Goal: Book appointment/travel/reservation

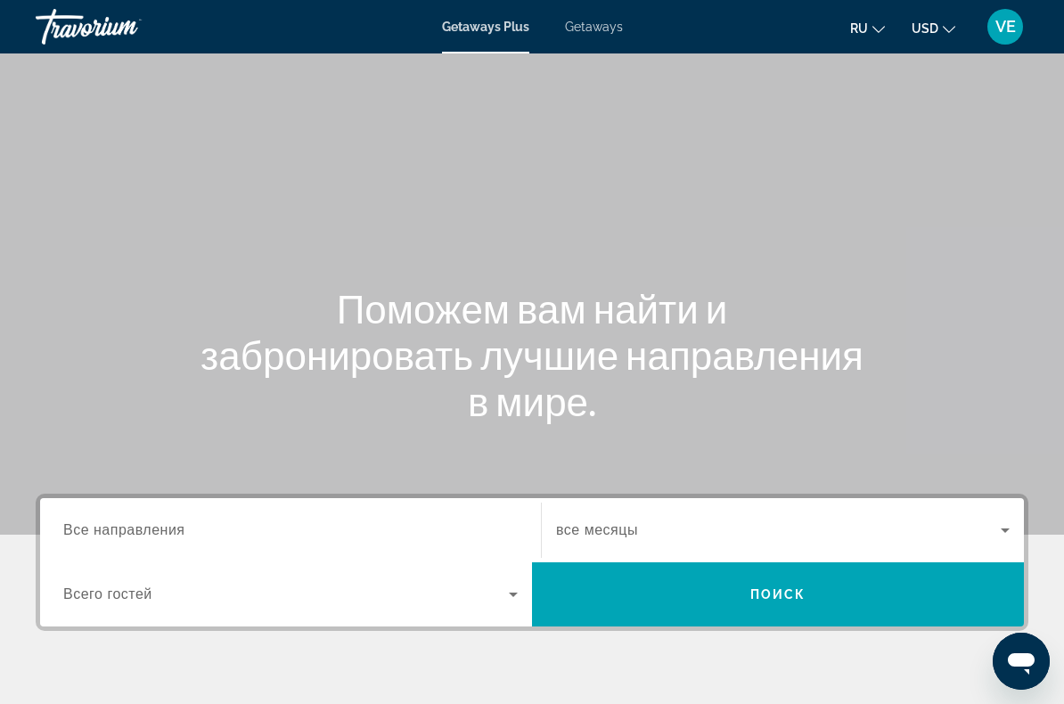
click at [596, 29] on span "Getaways" at bounding box center [594, 27] width 58 height 14
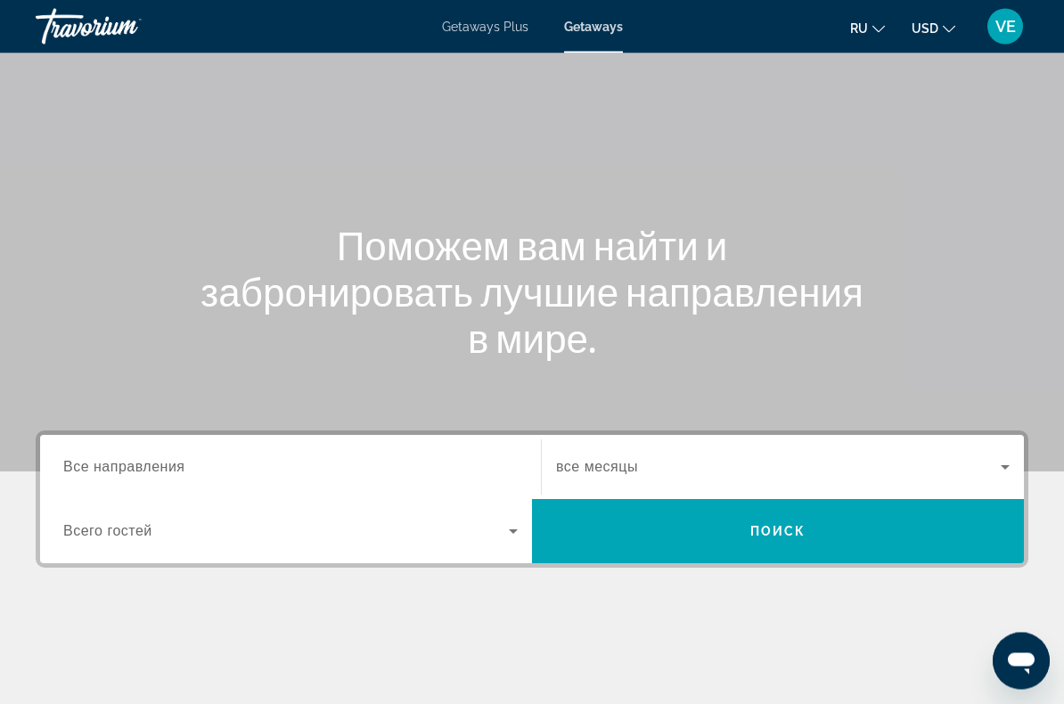
click at [389, 464] on input "Destination Все направления" at bounding box center [290, 468] width 455 height 21
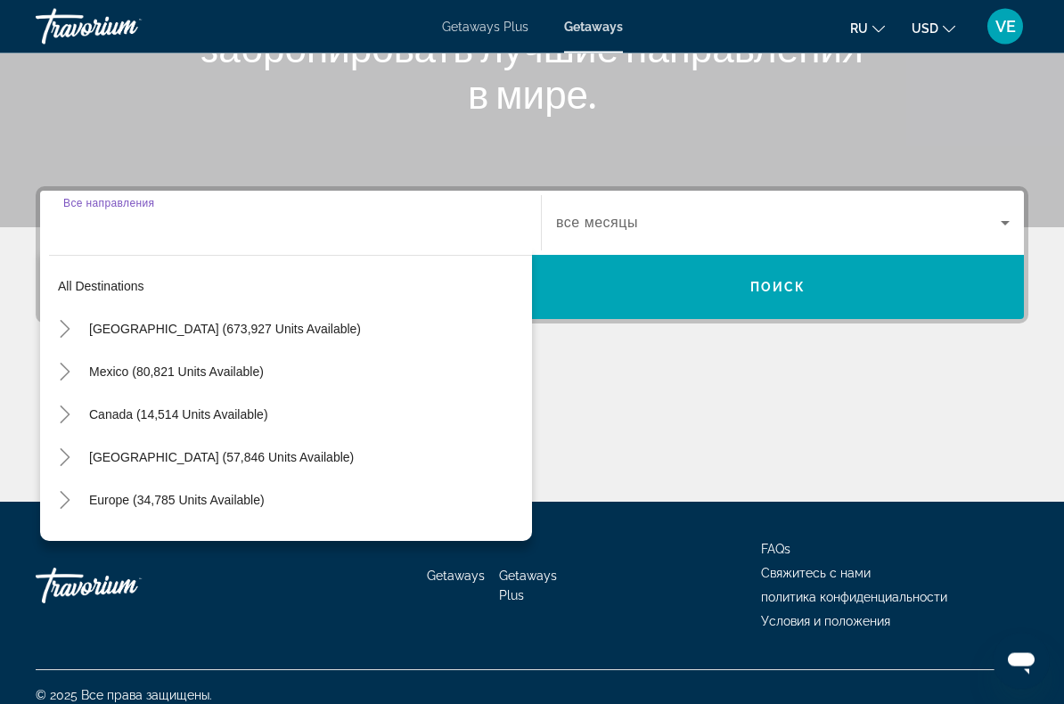
scroll to position [323, 0]
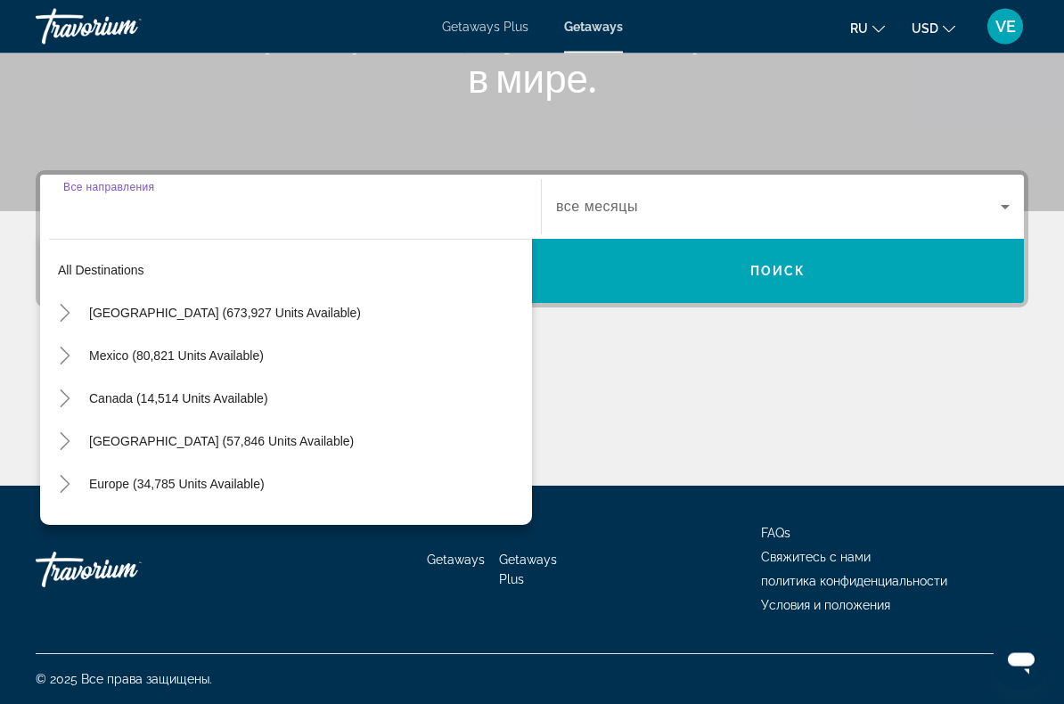
click at [234, 484] on span "Europe (34,785 units available)" at bounding box center [177, 485] width 176 height 14
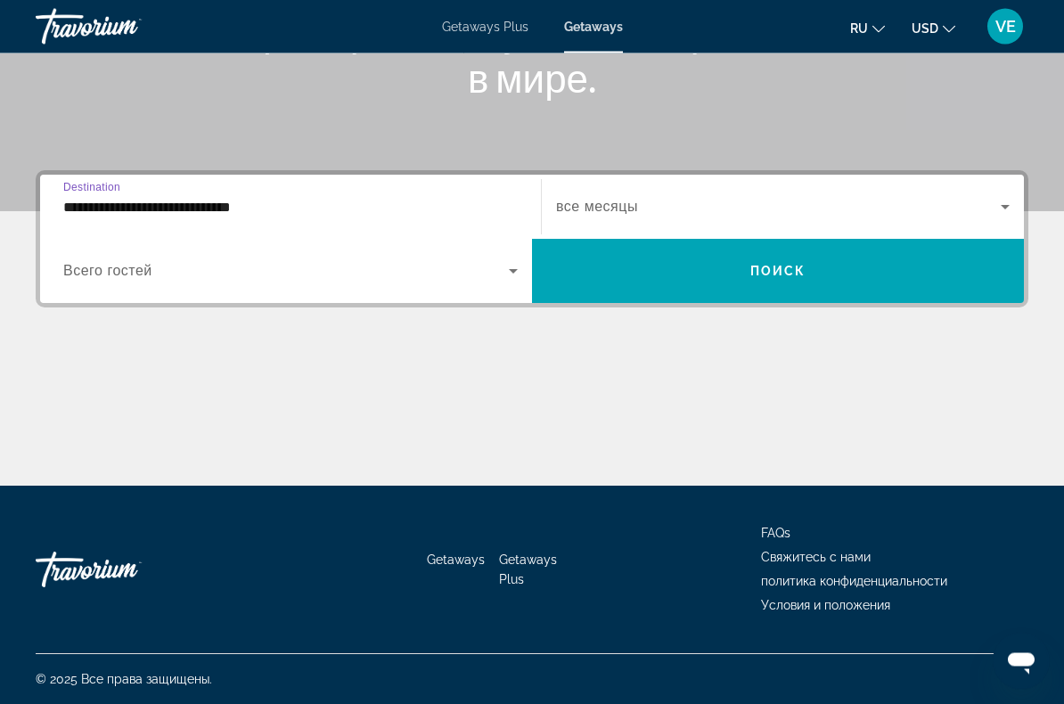
scroll to position [324, 0]
click at [317, 213] on input "**********" at bounding box center [290, 207] width 455 height 21
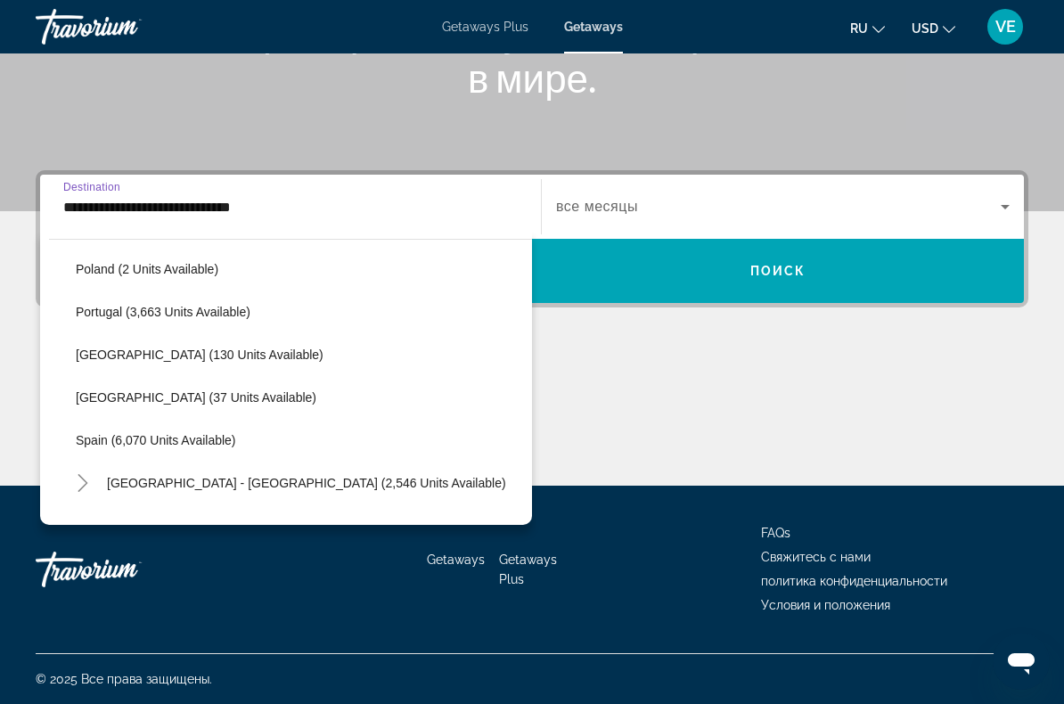
scroll to position [847, 0]
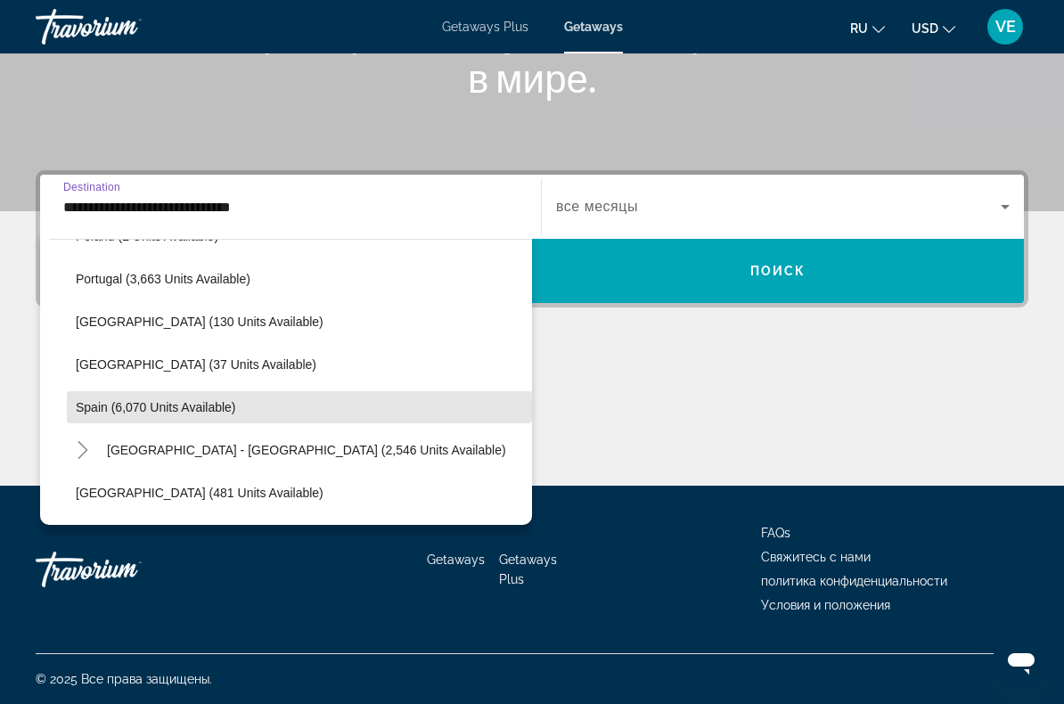
click at [227, 416] on span "Search widget" at bounding box center [299, 407] width 465 height 43
type input "**********"
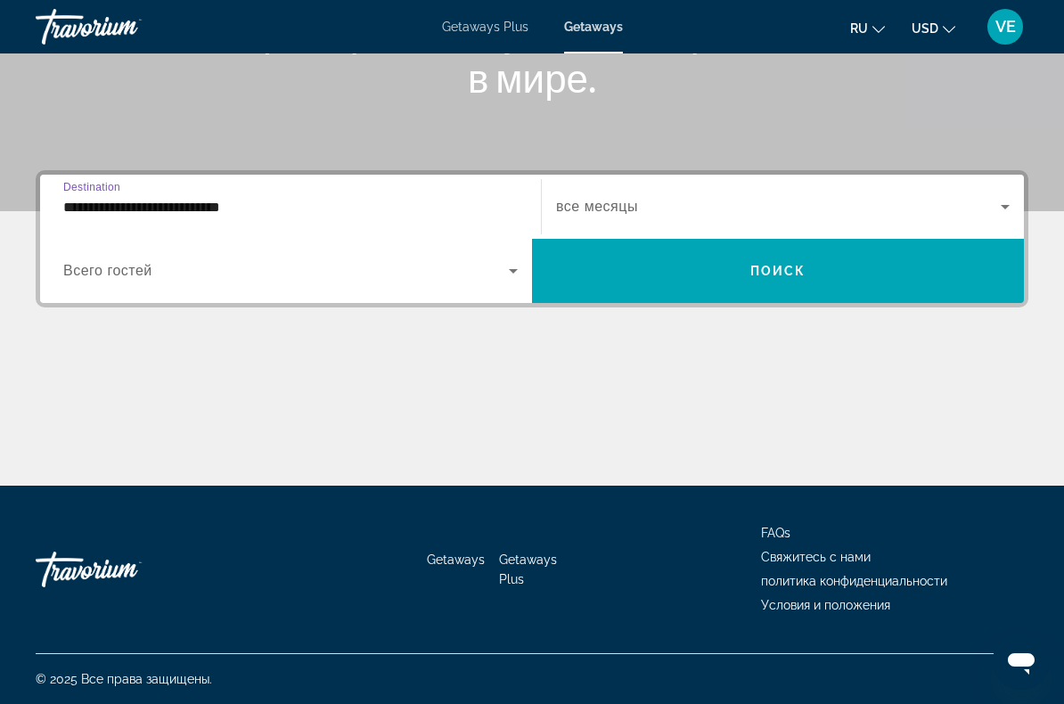
click at [670, 217] on span "Search widget" at bounding box center [778, 206] width 445 height 21
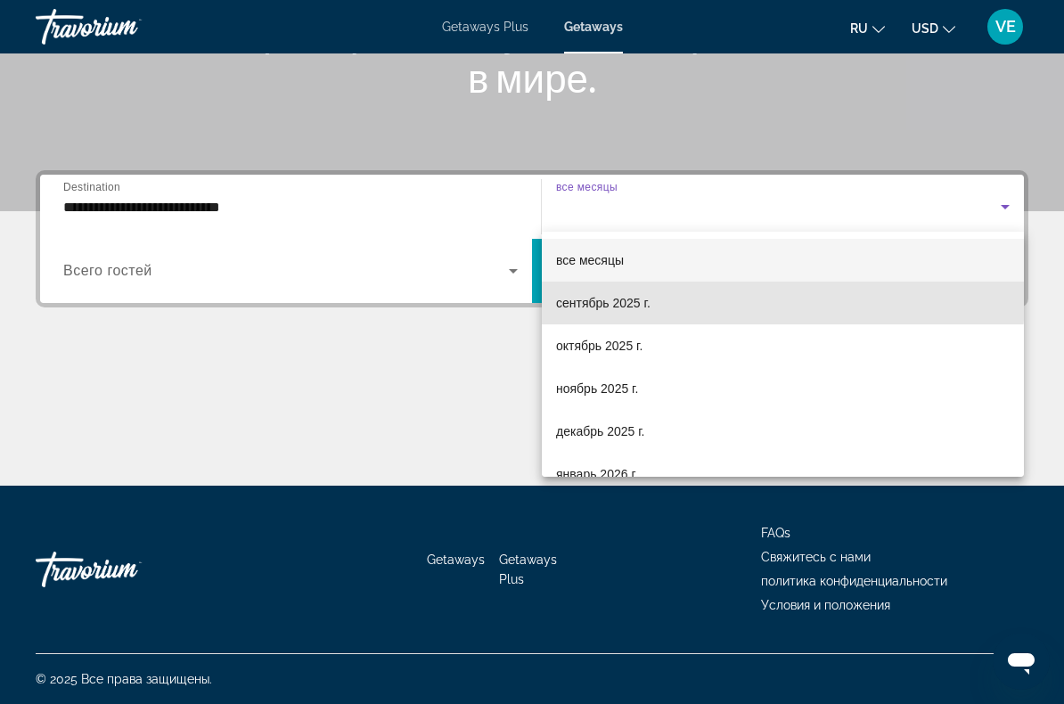
click at [643, 297] on span "сентябрь 2025 г." at bounding box center [603, 302] width 94 height 21
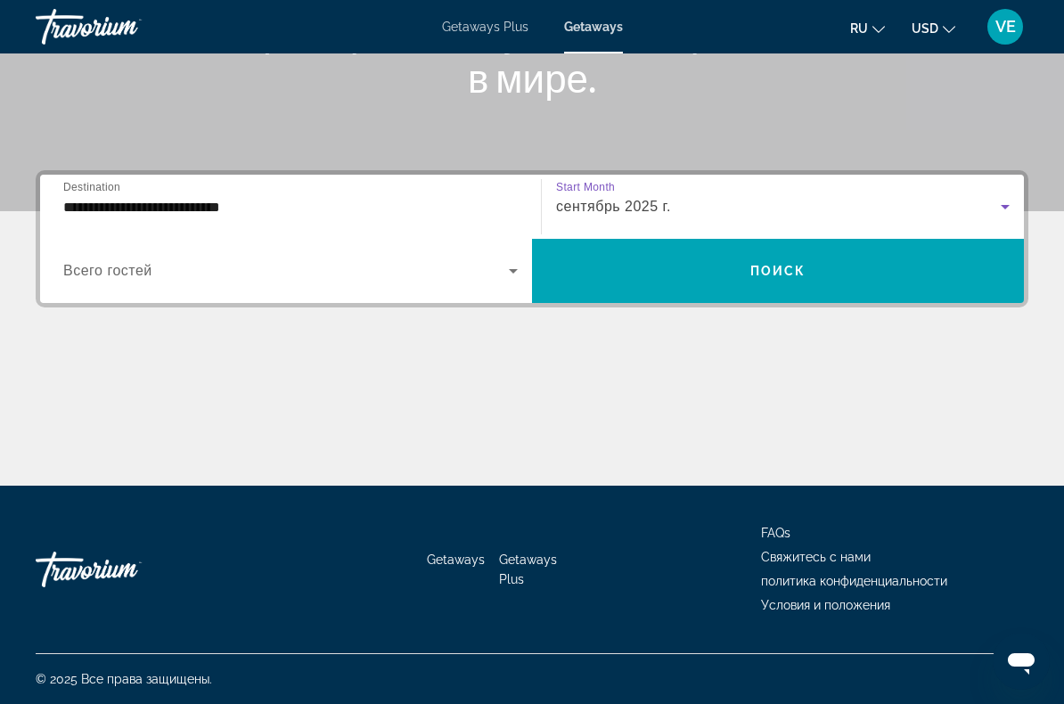
click at [726, 272] on span "Search widget" at bounding box center [778, 271] width 492 height 43
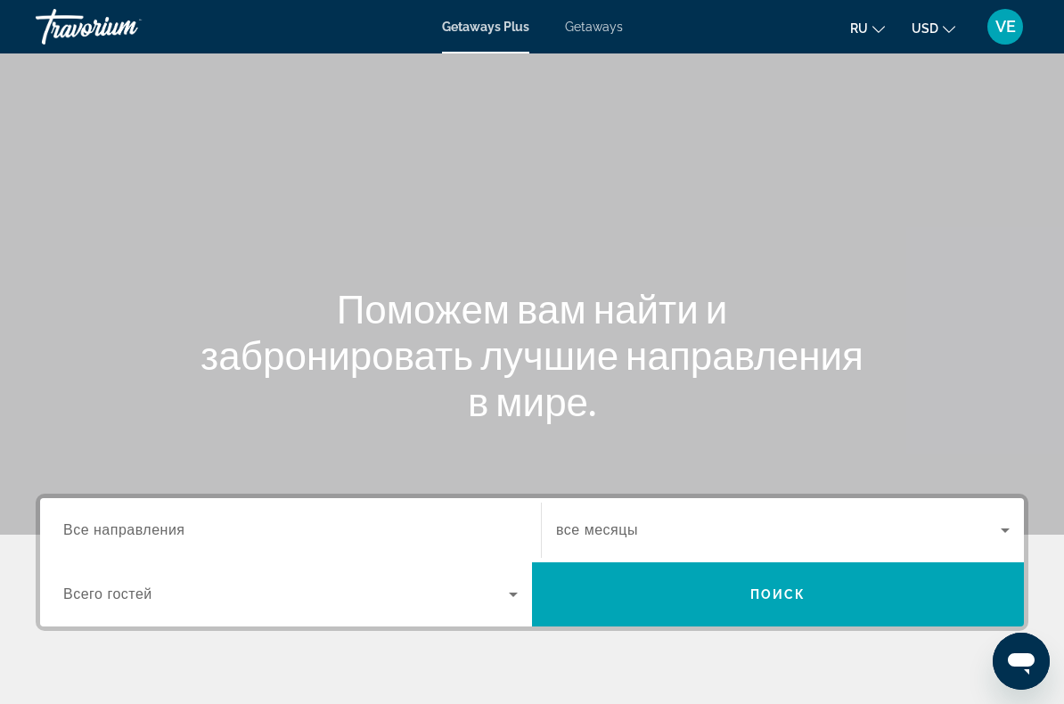
click at [591, 25] on span "Getaways" at bounding box center [594, 27] width 58 height 14
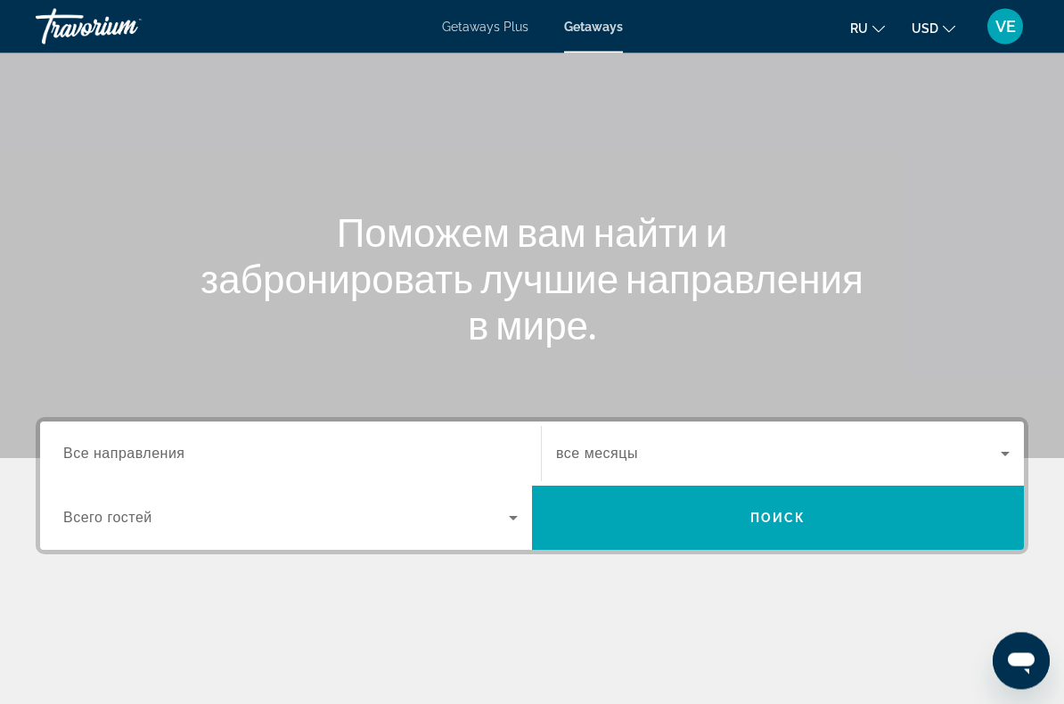
click at [307, 462] on input "Destination Все направления" at bounding box center [290, 455] width 455 height 21
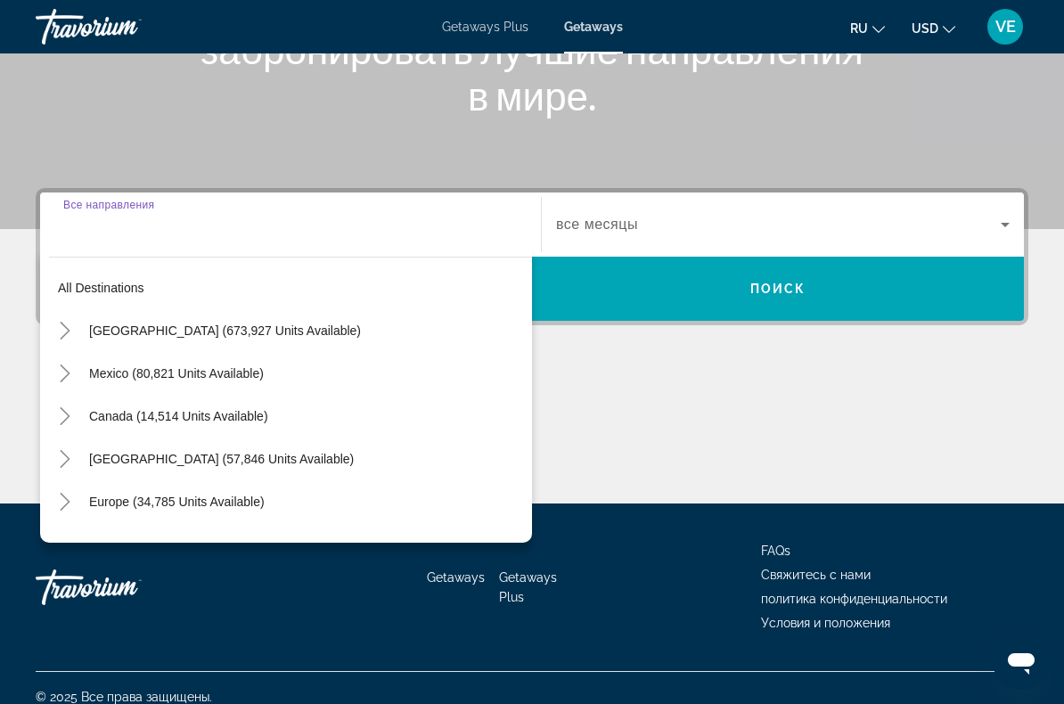
scroll to position [324, 0]
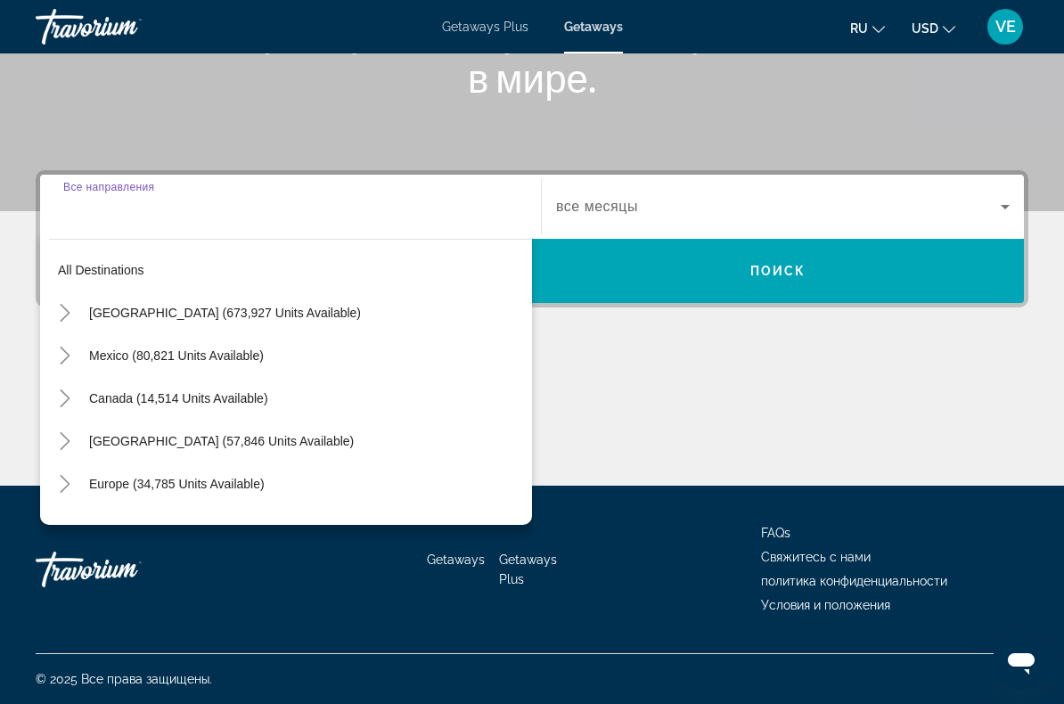
click at [274, 482] on span "Search widget" at bounding box center [306, 484] width 452 height 43
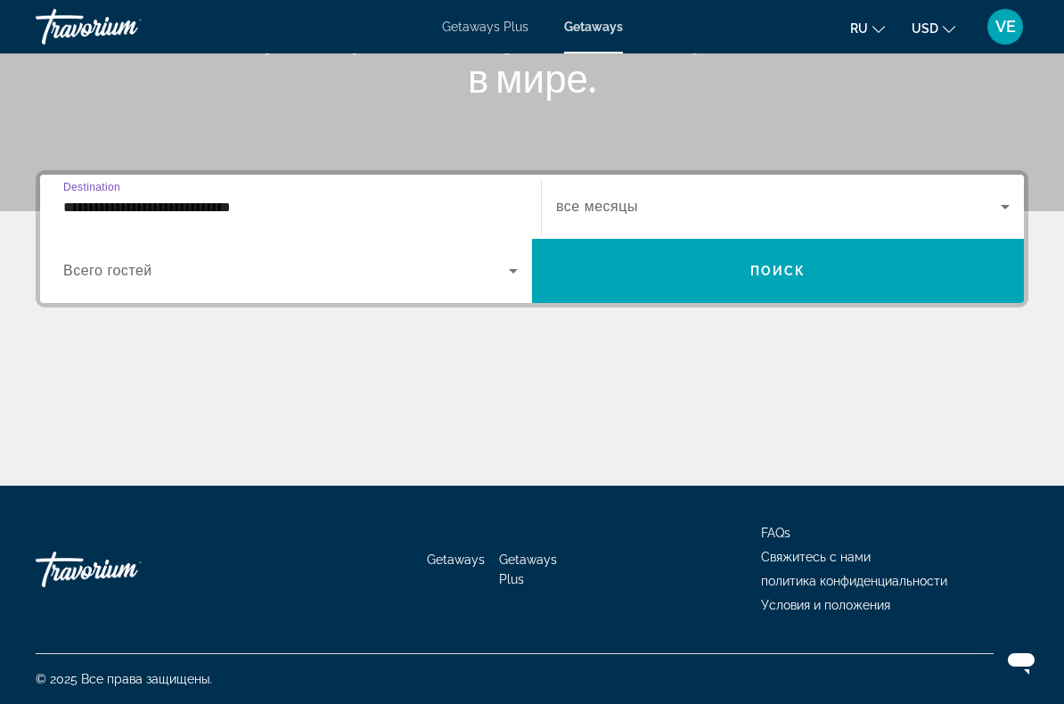
click at [291, 205] on input "**********" at bounding box center [290, 207] width 455 height 21
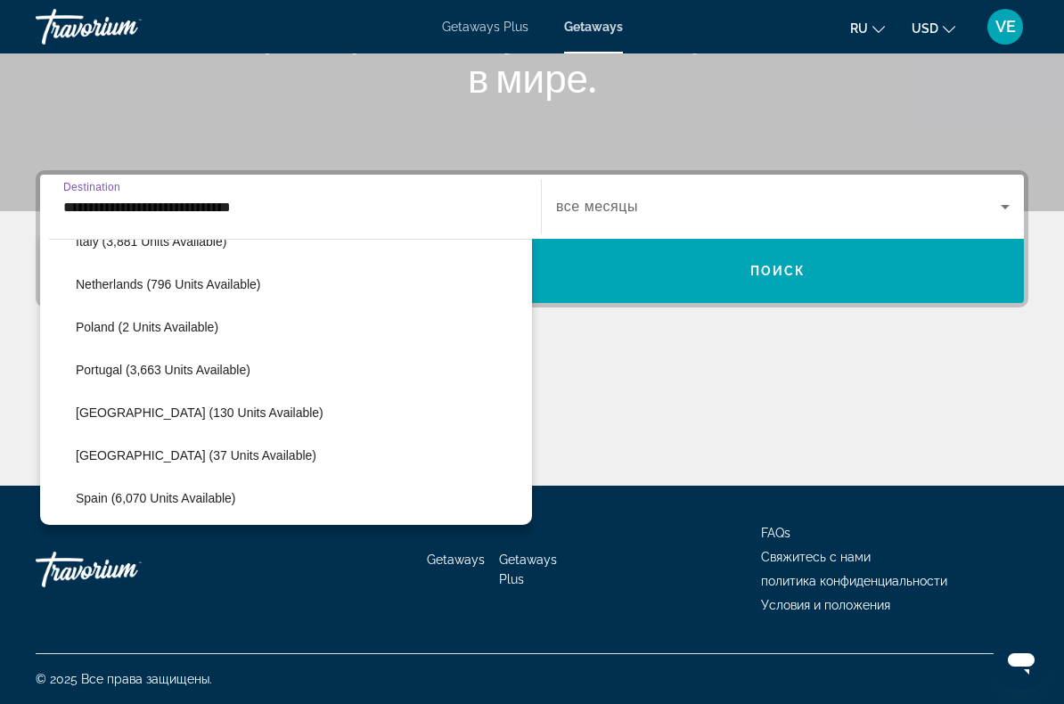
scroll to position [797, 0]
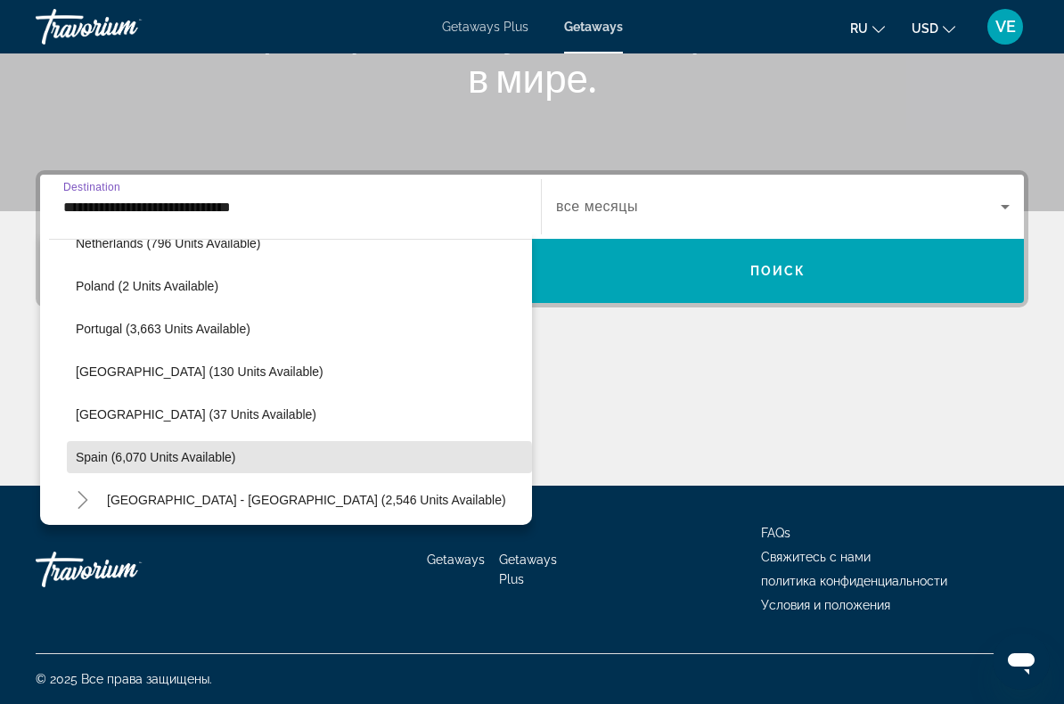
click at [241, 469] on span "Search widget" at bounding box center [299, 457] width 465 height 43
type input "**********"
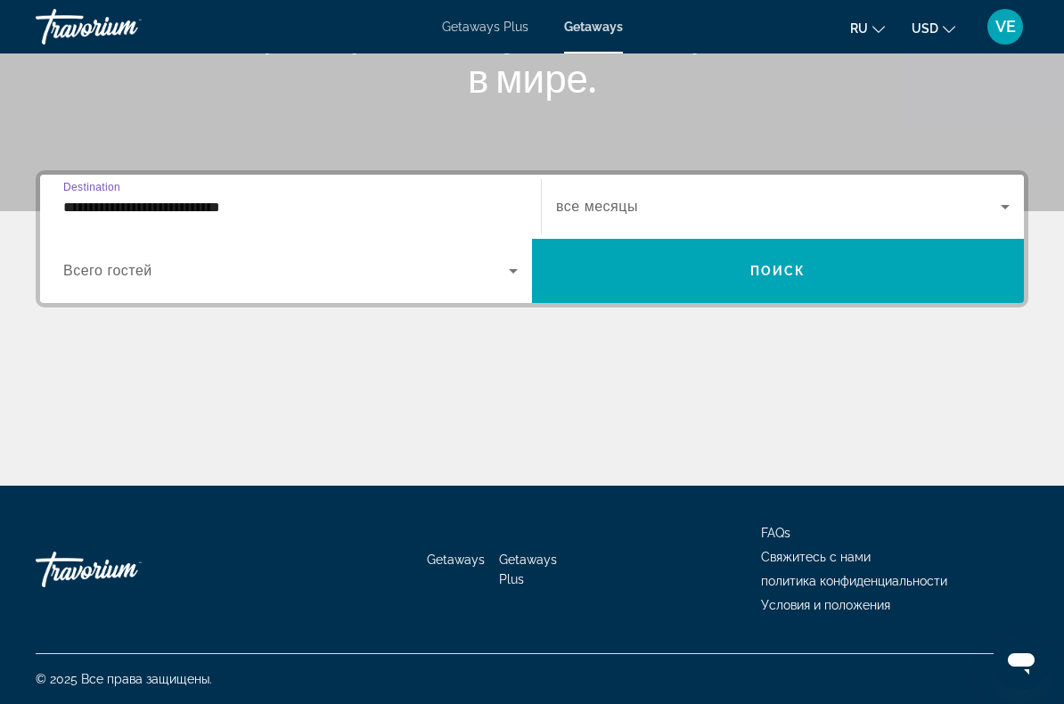
click at [675, 204] on span "Search widget" at bounding box center [778, 206] width 445 height 21
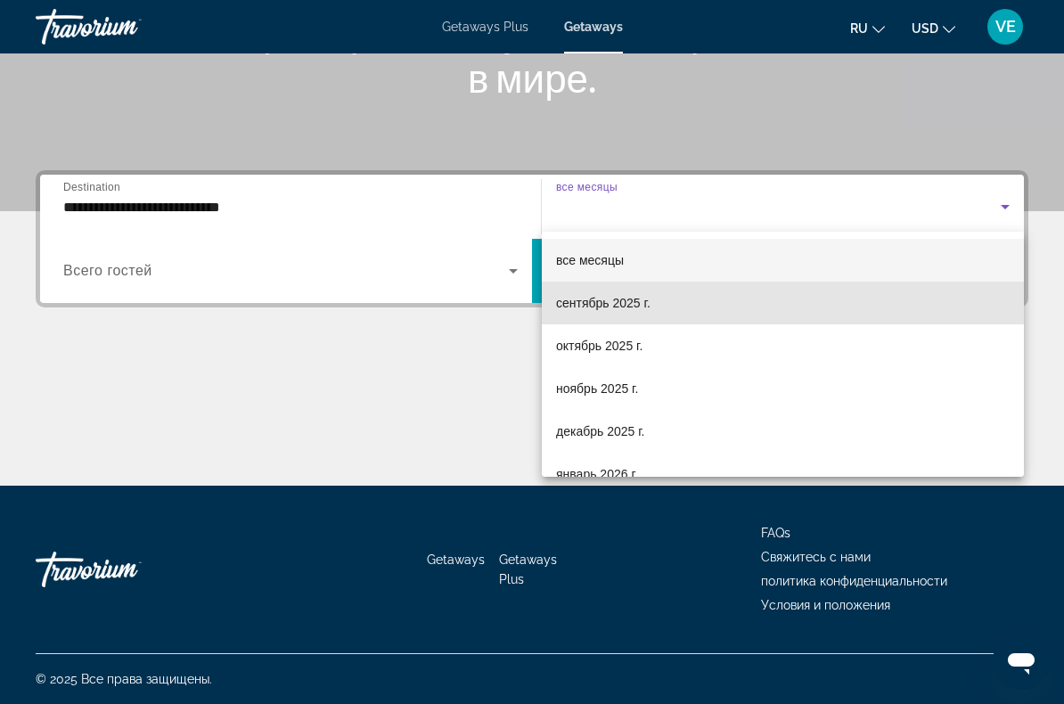
click at [627, 306] on span "сентябрь 2025 г." at bounding box center [603, 302] width 94 height 21
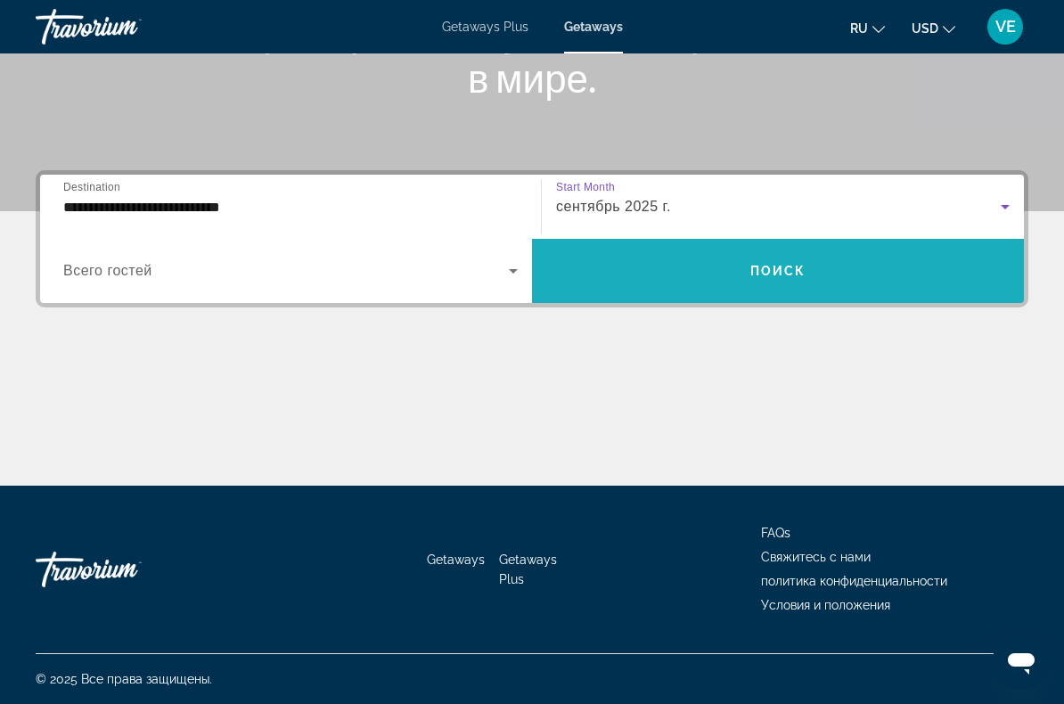
click at [761, 269] on span "Поиск" at bounding box center [778, 271] width 56 height 14
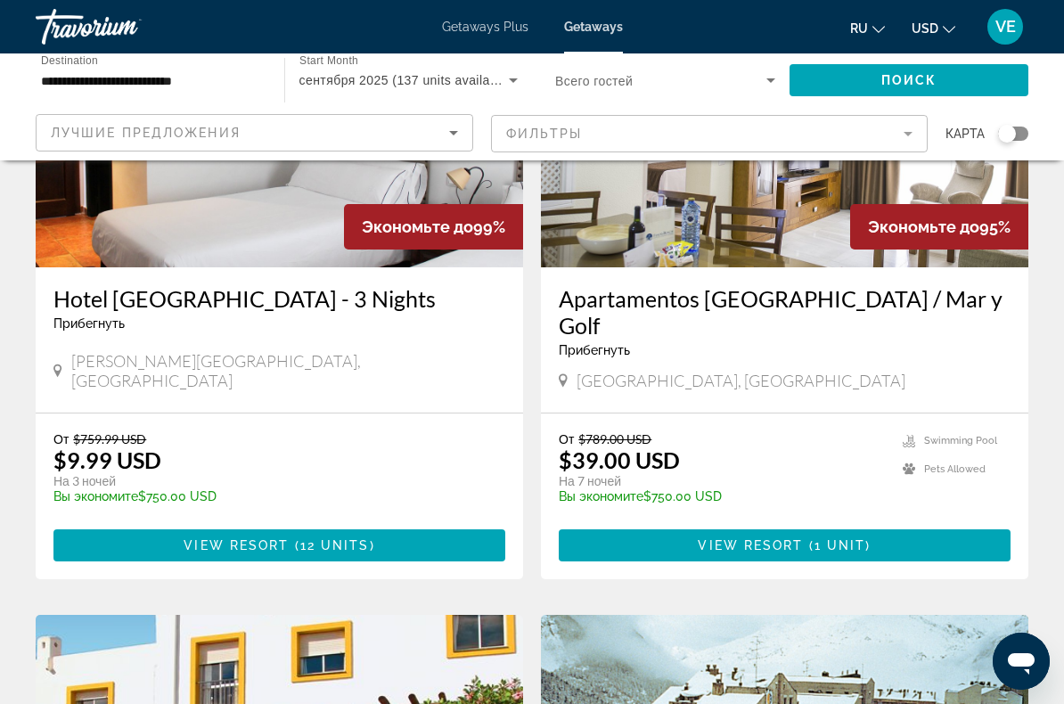
scroll to position [240, 0]
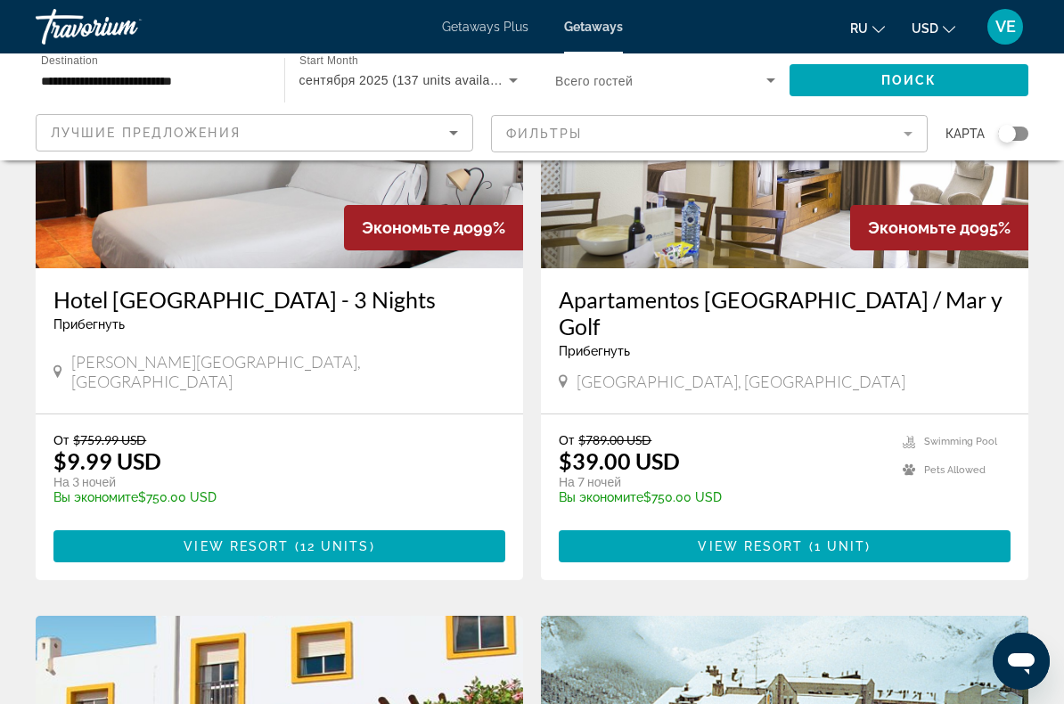
click at [396, 525] on span "Main content" at bounding box center [279, 546] width 452 height 43
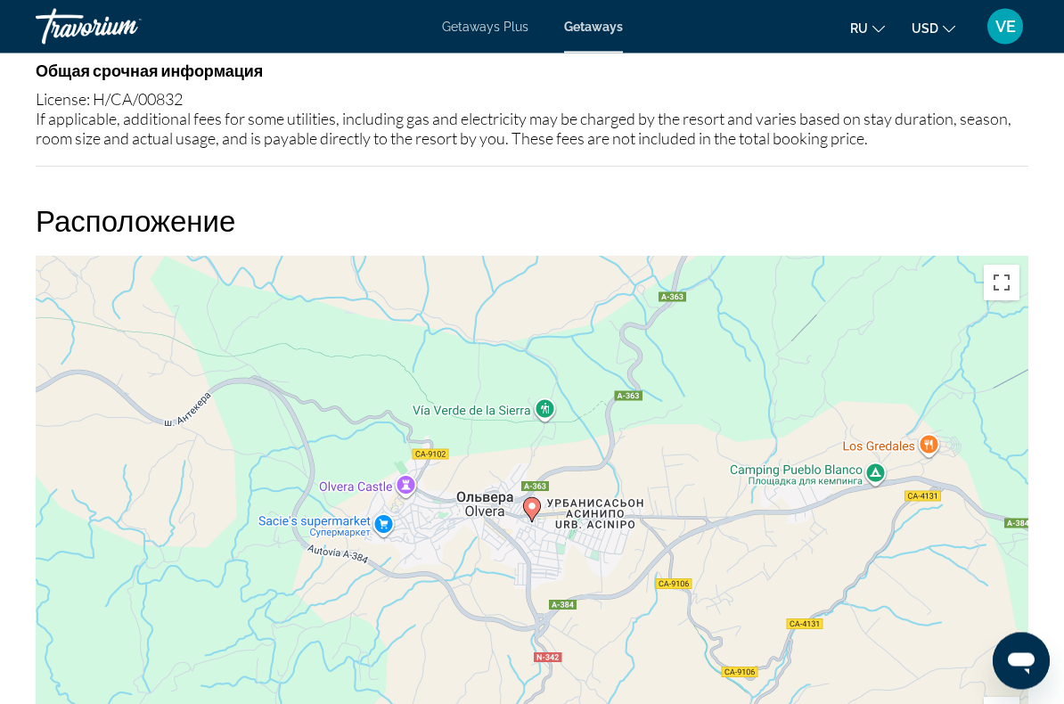
scroll to position [2025, 0]
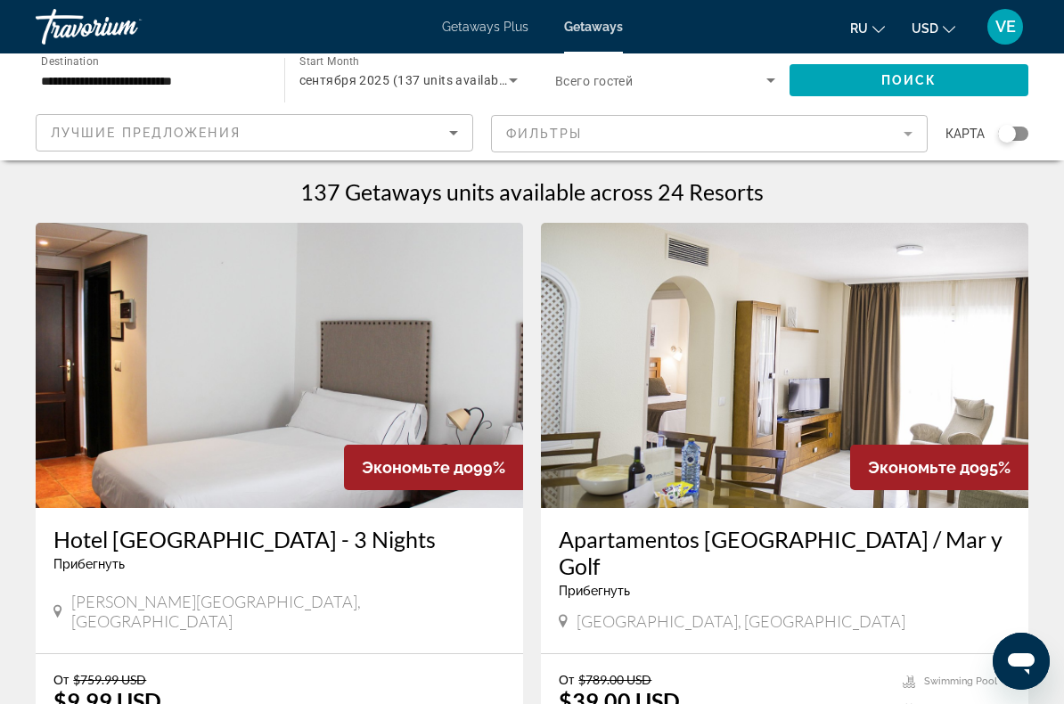
click at [507, 86] on icon "Search widget" at bounding box center [513, 80] width 21 height 21
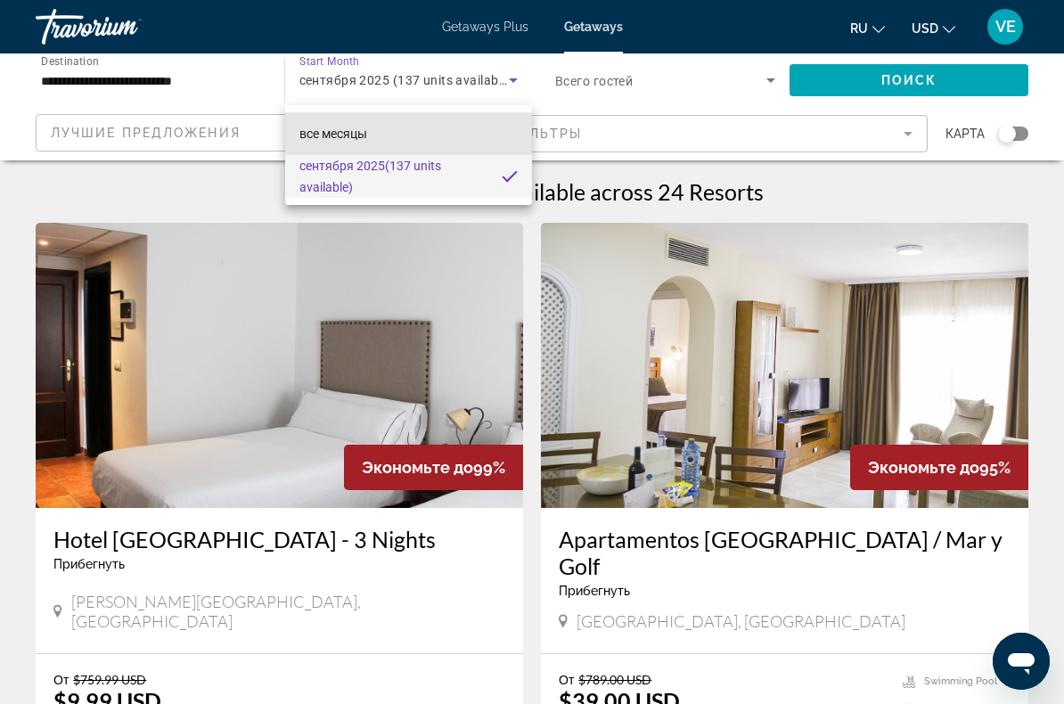
click at [379, 143] on mat-option "все месяцы" at bounding box center [409, 133] width 248 height 43
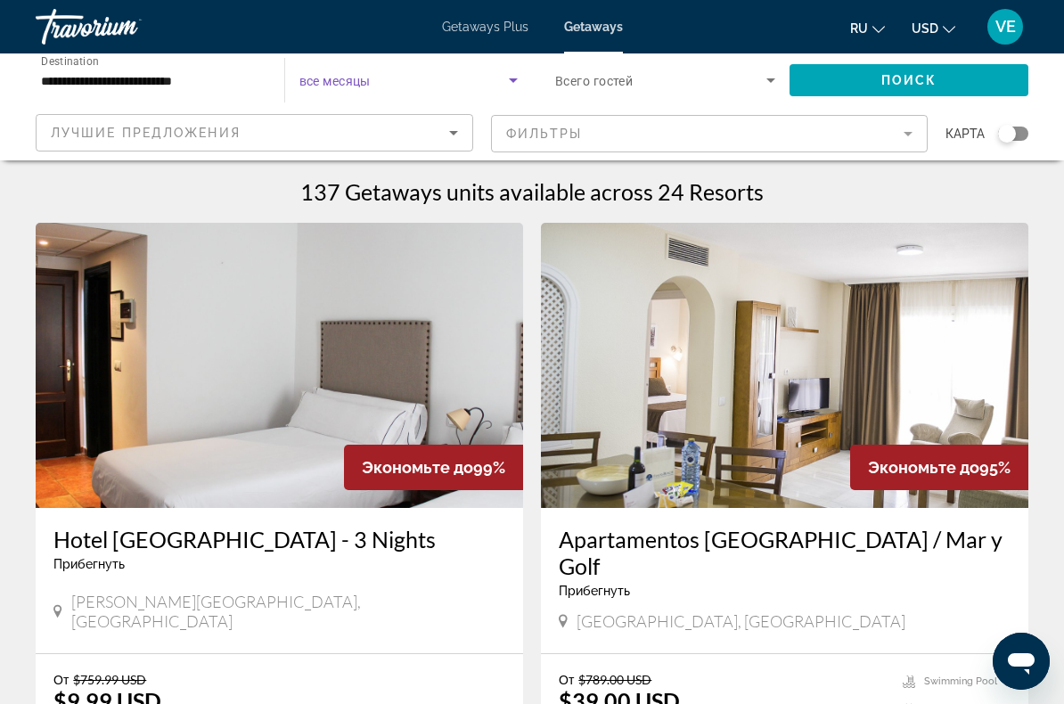
click at [753, 83] on span "Search widget" at bounding box center [660, 80] width 211 height 21
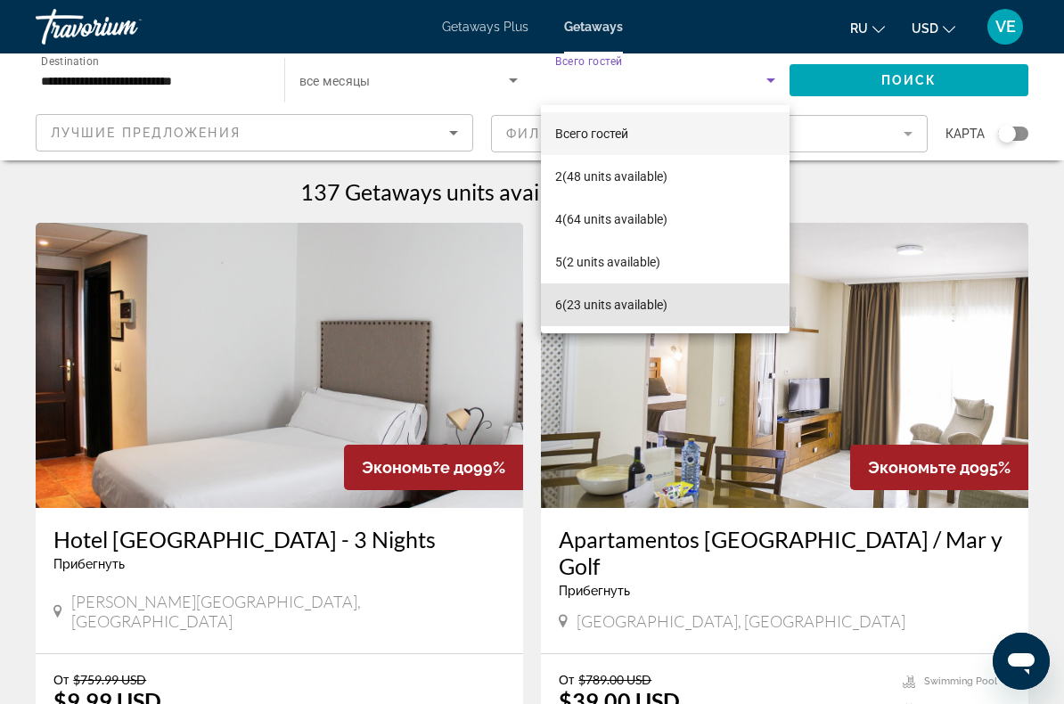
click at [659, 308] on span "6 (23 units available)" at bounding box center [611, 304] width 112 height 21
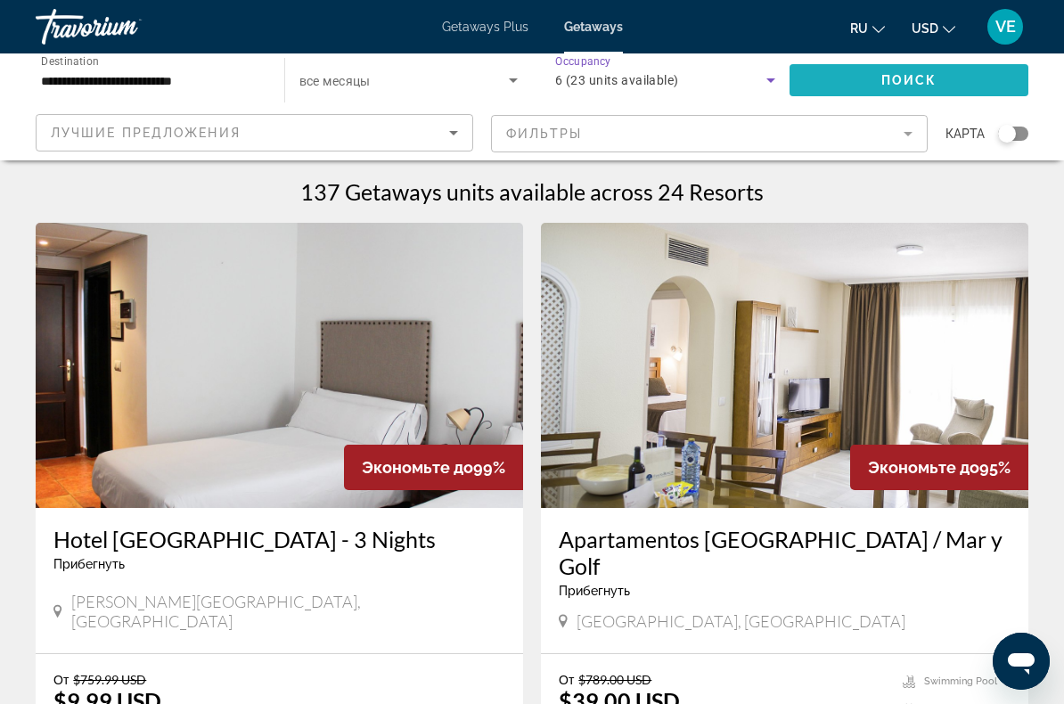
click at [894, 78] on span "Поиск" at bounding box center [909, 80] width 56 height 14
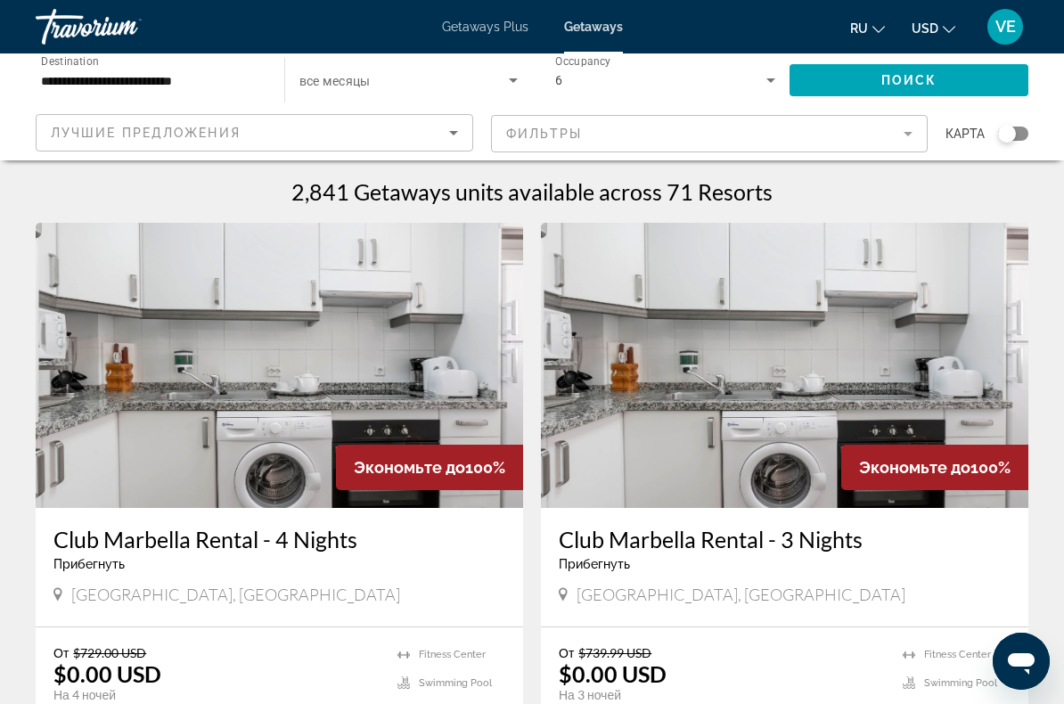
click at [348, 85] on span "все месяцы" at bounding box center [334, 81] width 71 height 14
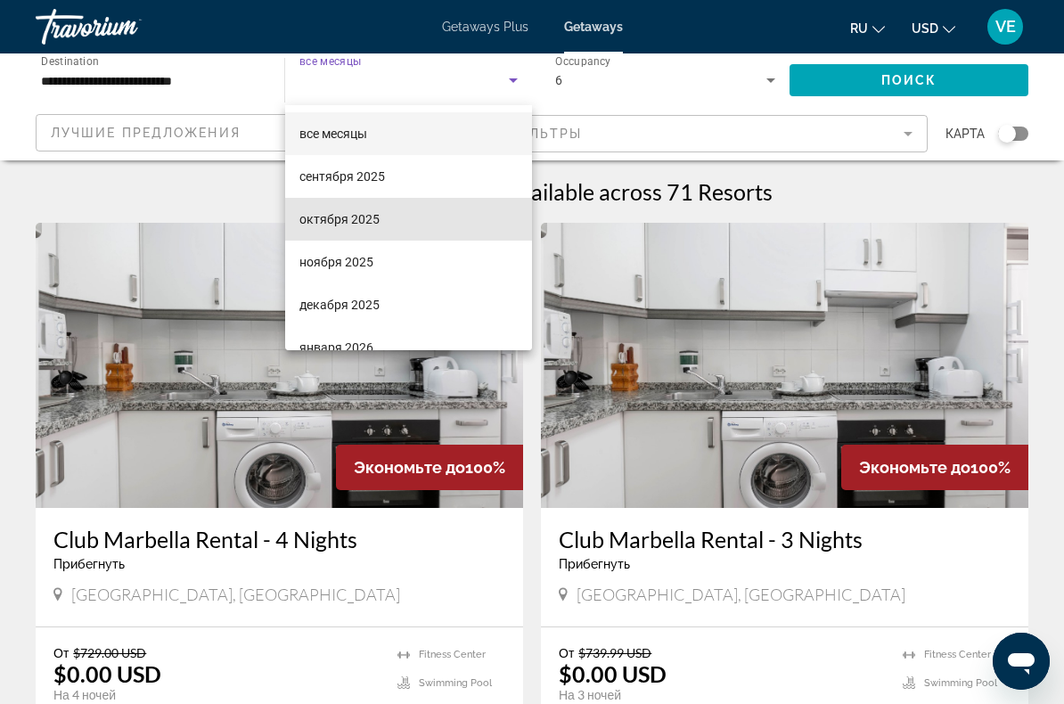
click at [377, 223] on span "октября 2025" at bounding box center [339, 219] width 80 height 21
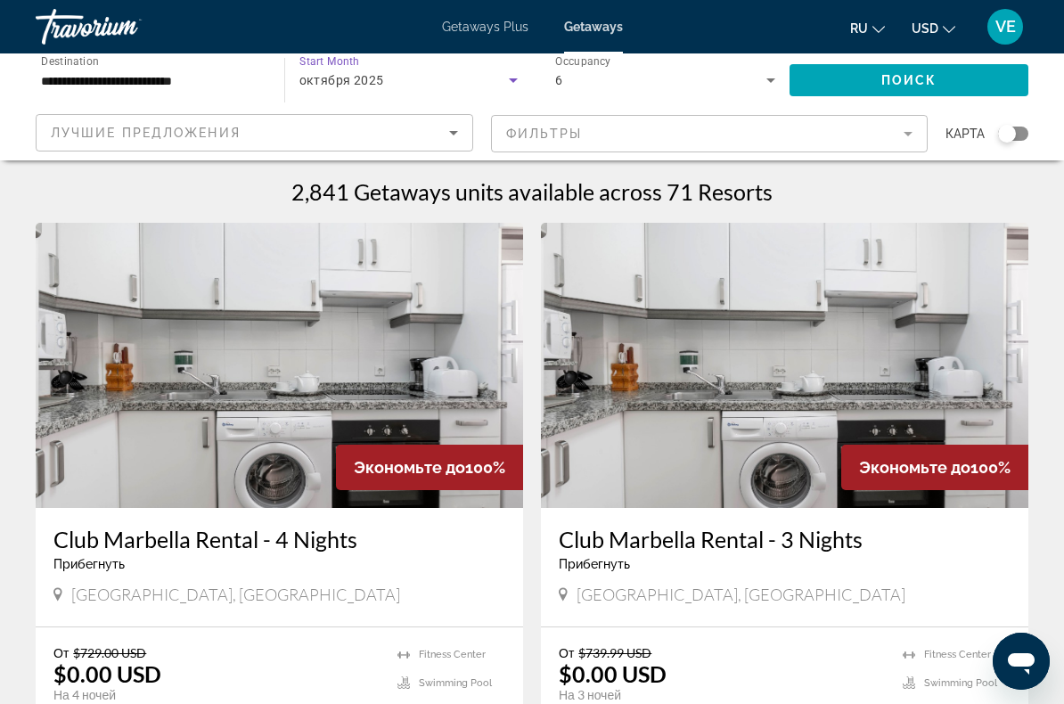
click at [899, 77] on span "Поиск" at bounding box center [909, 80] width 56 height 14
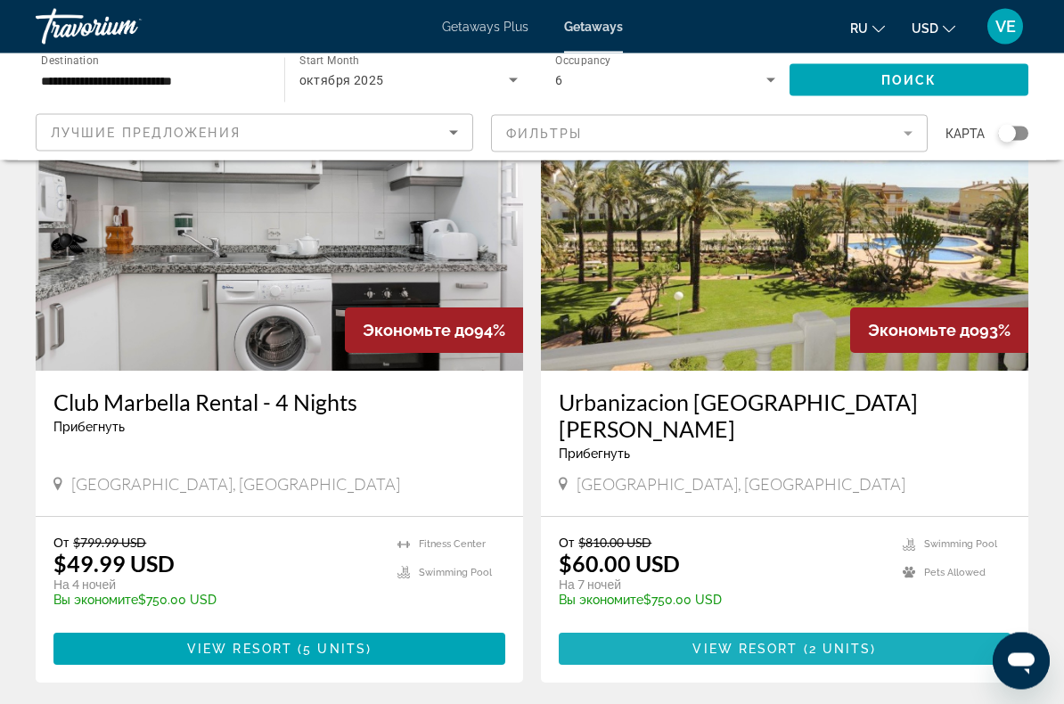
scroll to position [743, 0]
click at [790, 642] on span "View Resort" at bounding box center [745, 649] width 105 height 14
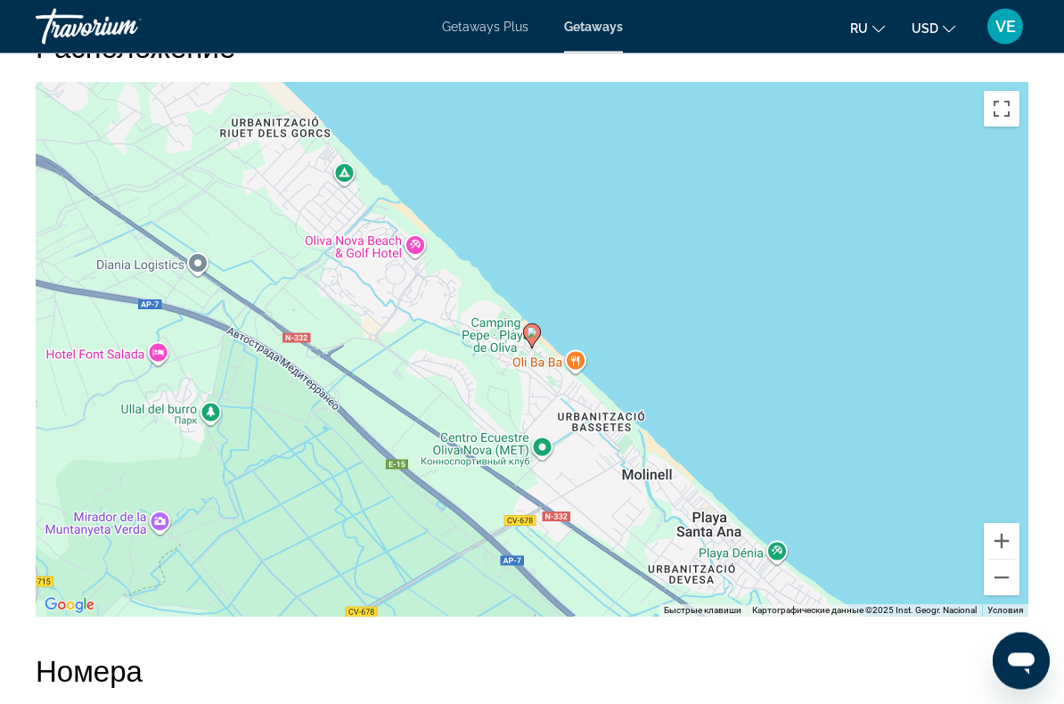
scroll to position [2695, 0]
click at [997, 595] on button "Уменьшить" at bounding box center [1002, 578] width 36 height 36
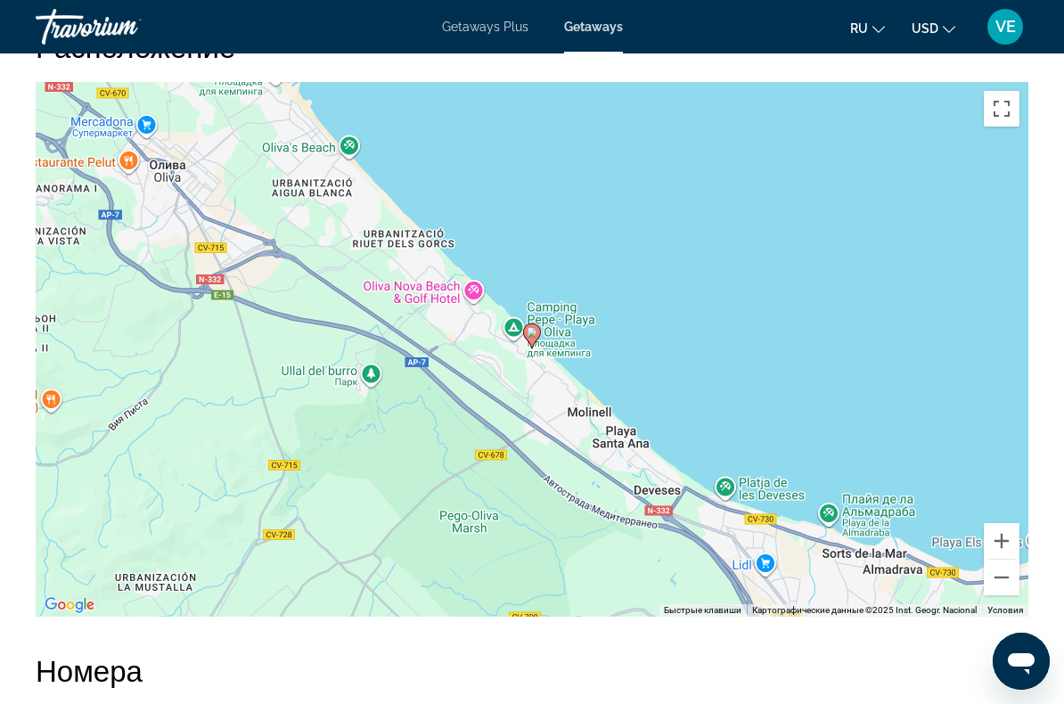
click at [1004, 595] on button "Уменьшить" at bounding box center [1002, 578] width 36 height 36
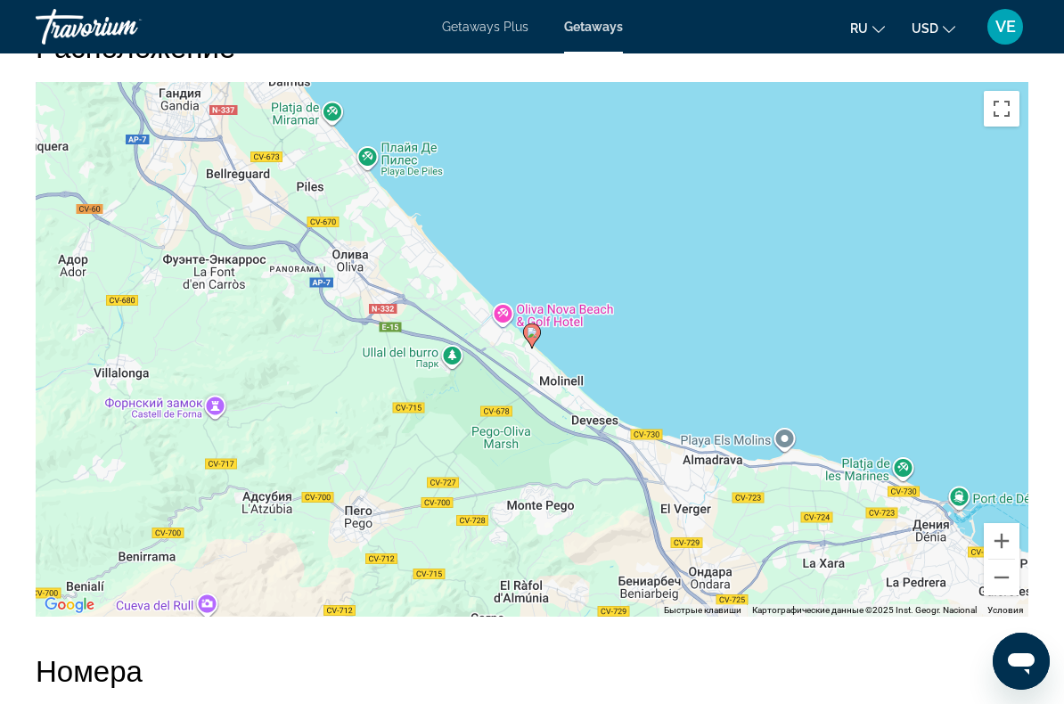
click at [1001, 595] on button "Уменьшить" at bounding box center [1002, 578] width 36 height 36
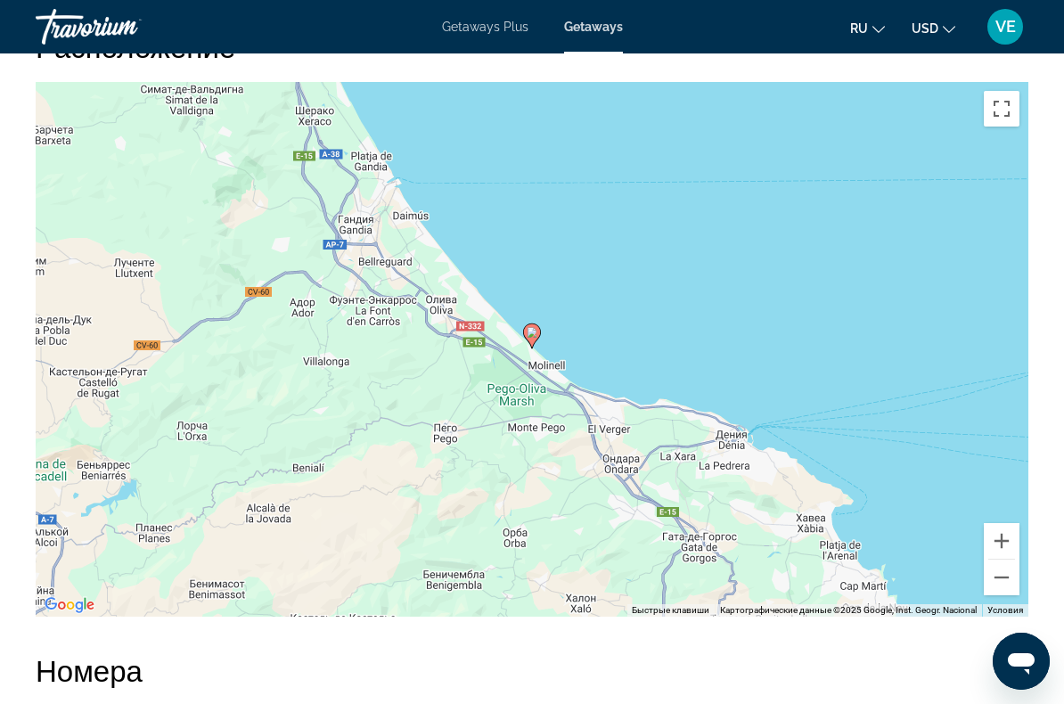
click at [999, 595] on button "Уменьшить" at bounding box center [1002, 578] width 36 height 36
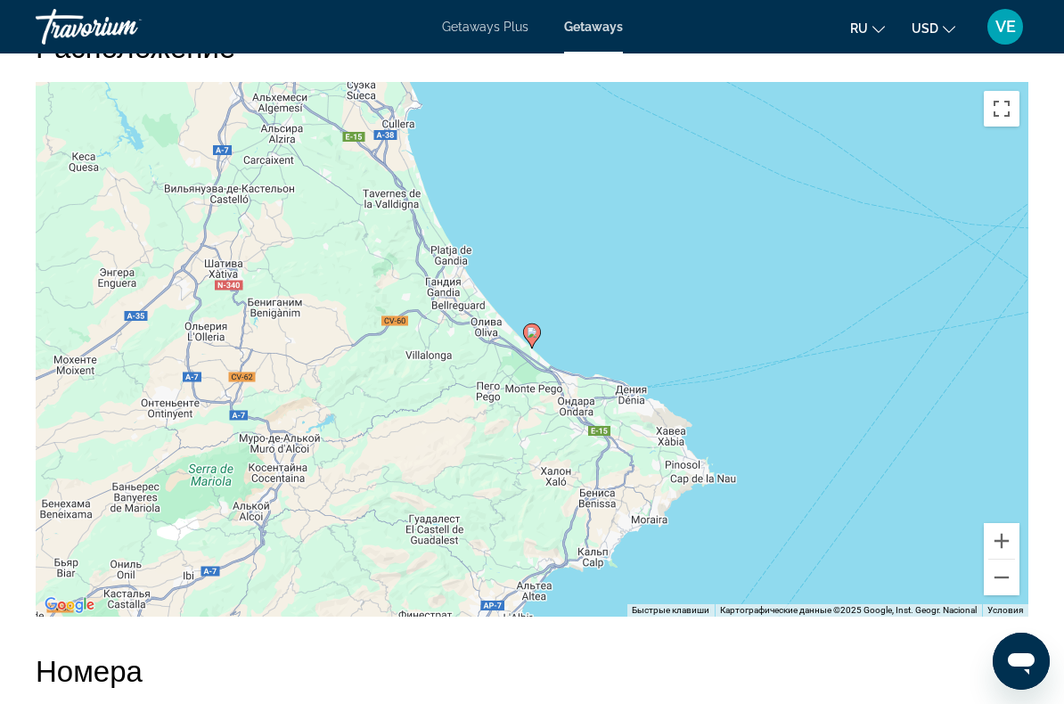
click at [1003, 595] on button "Уменьшить" at bounding box center [1002, 578] width 36 height 36
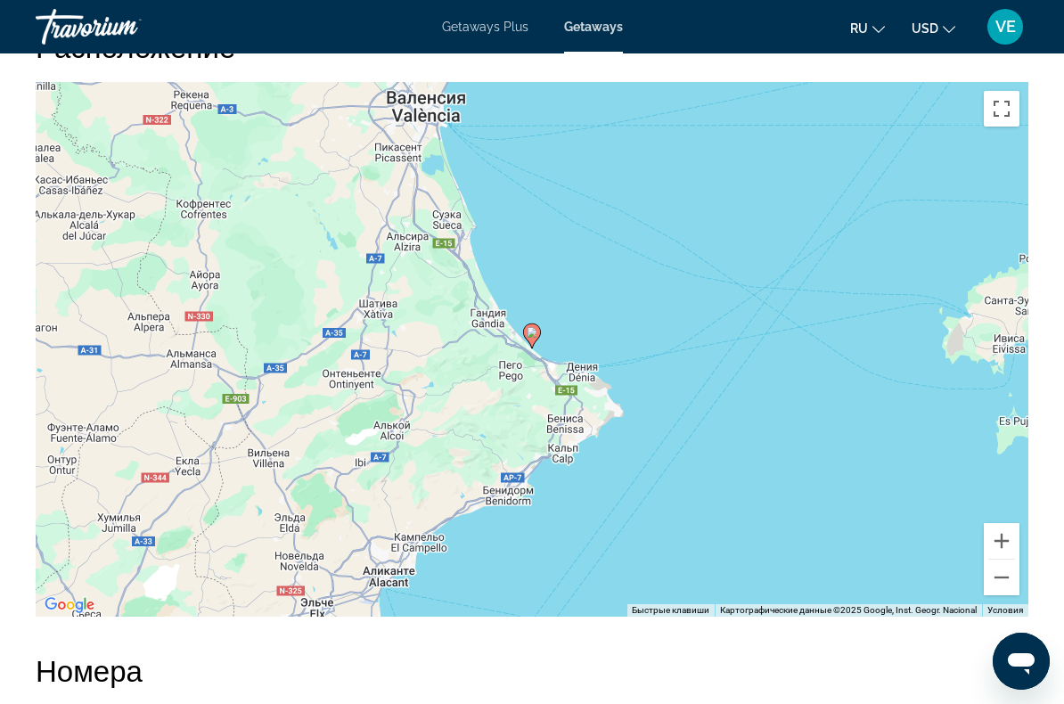
click at [1006, 553] on button "Увеличить" at bounding box center [1002, 541] width 36 height 36
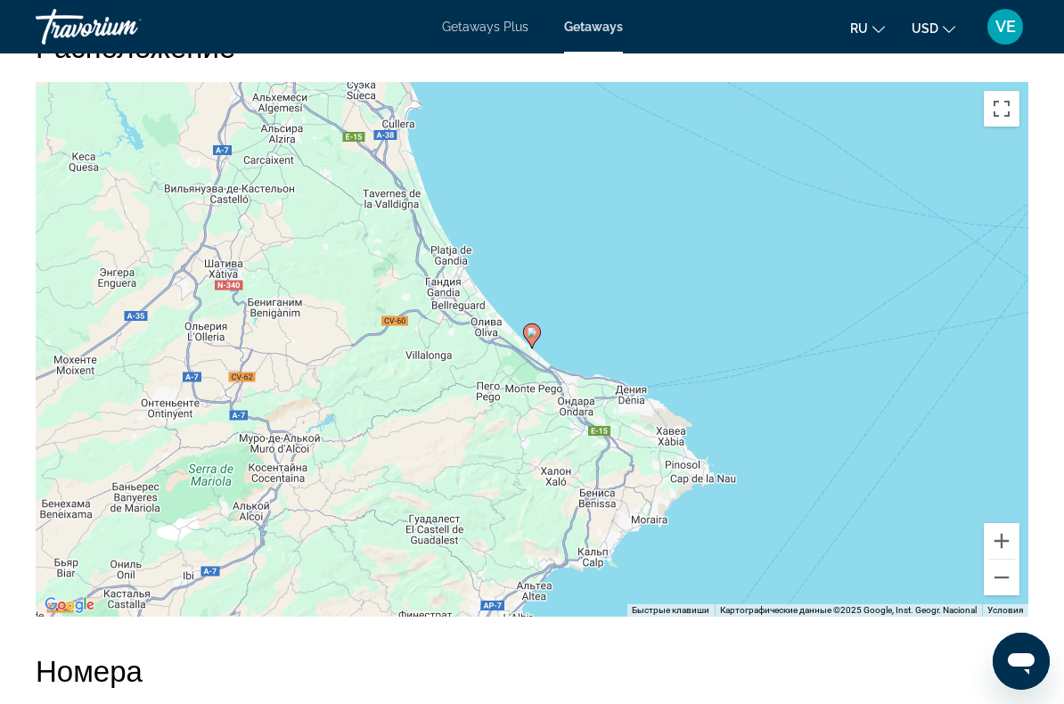
click at [1006, 557] on button "Увеличить" at bounding box center [1002, 541] width 36 height 36
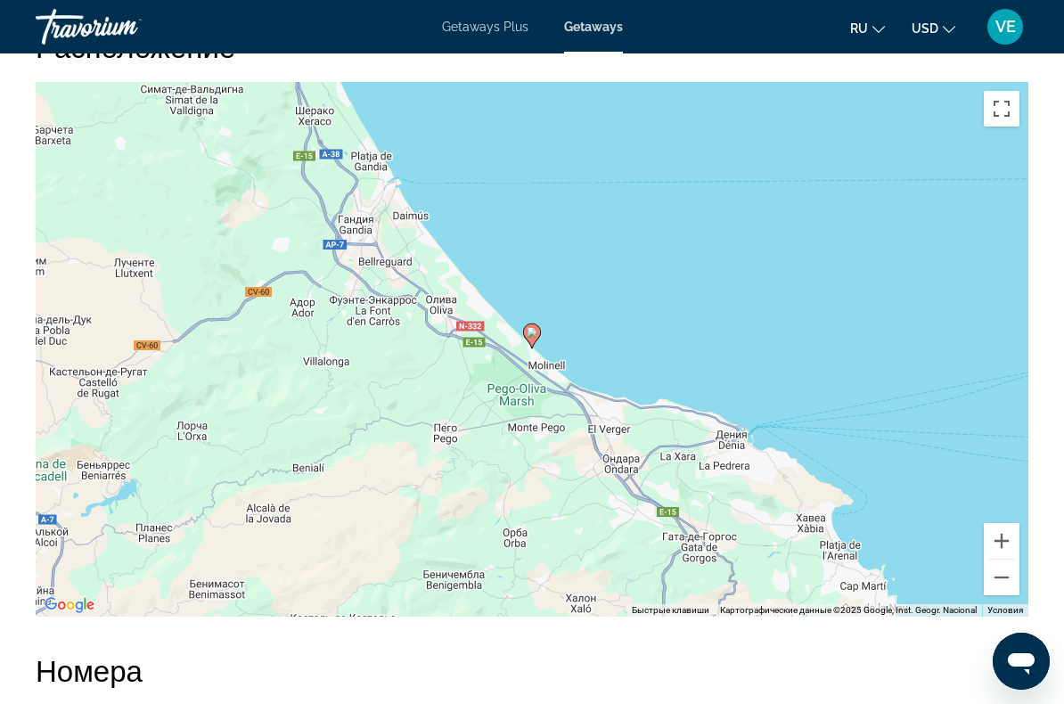
click at [1007, 558] on button "Увеличить" at bounding box center [1002, 541] width 36 height 36
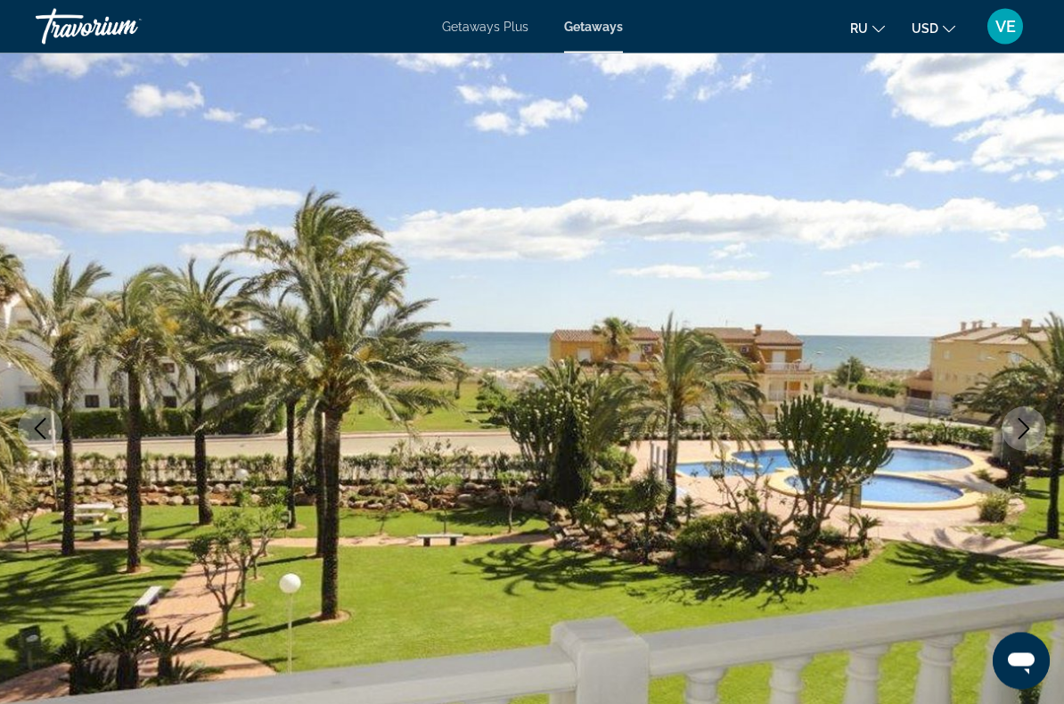
scroll to position [45, 0]
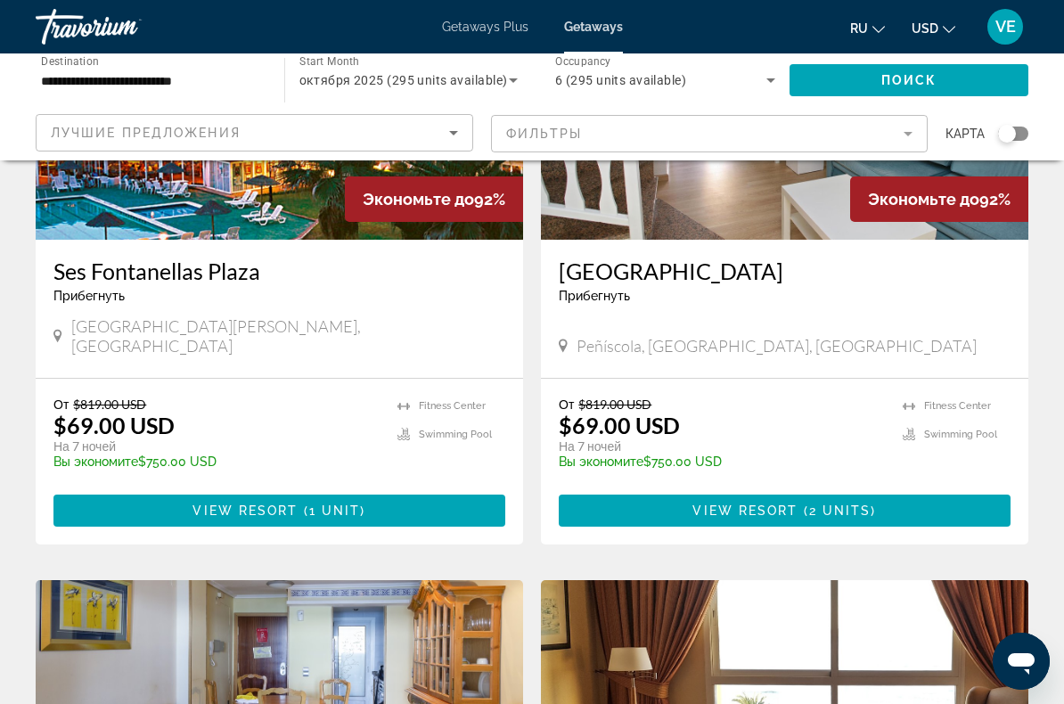
scroll to position [1449, 0]
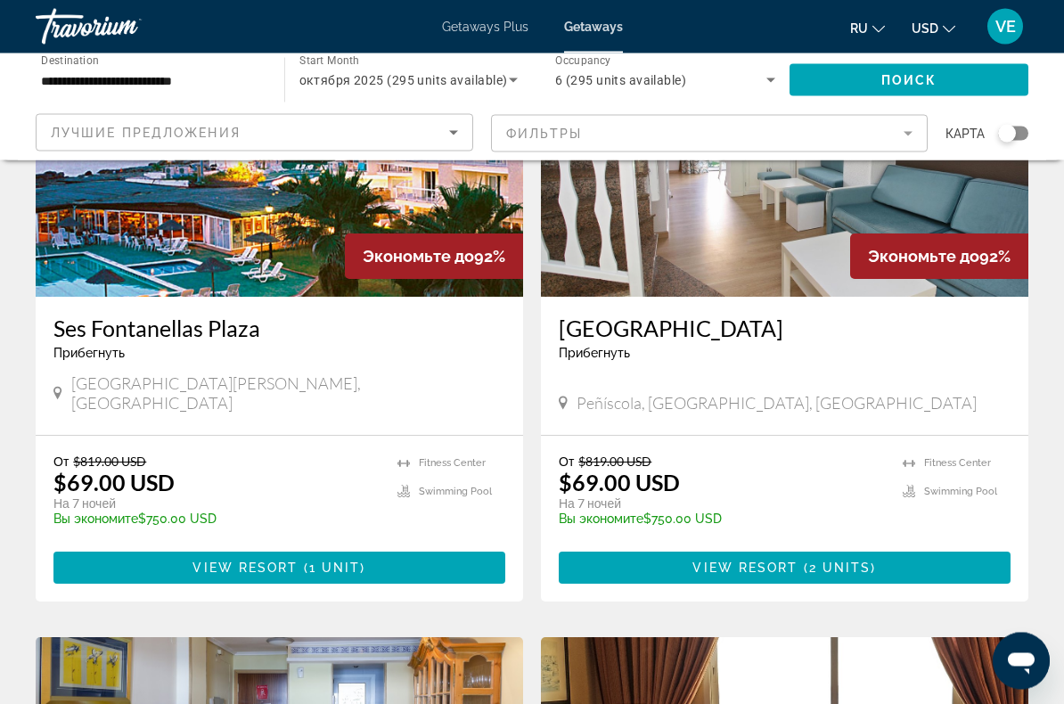
click at [401, 547] on span "Main content" at bounding box center [279, 568] width 452 height 43
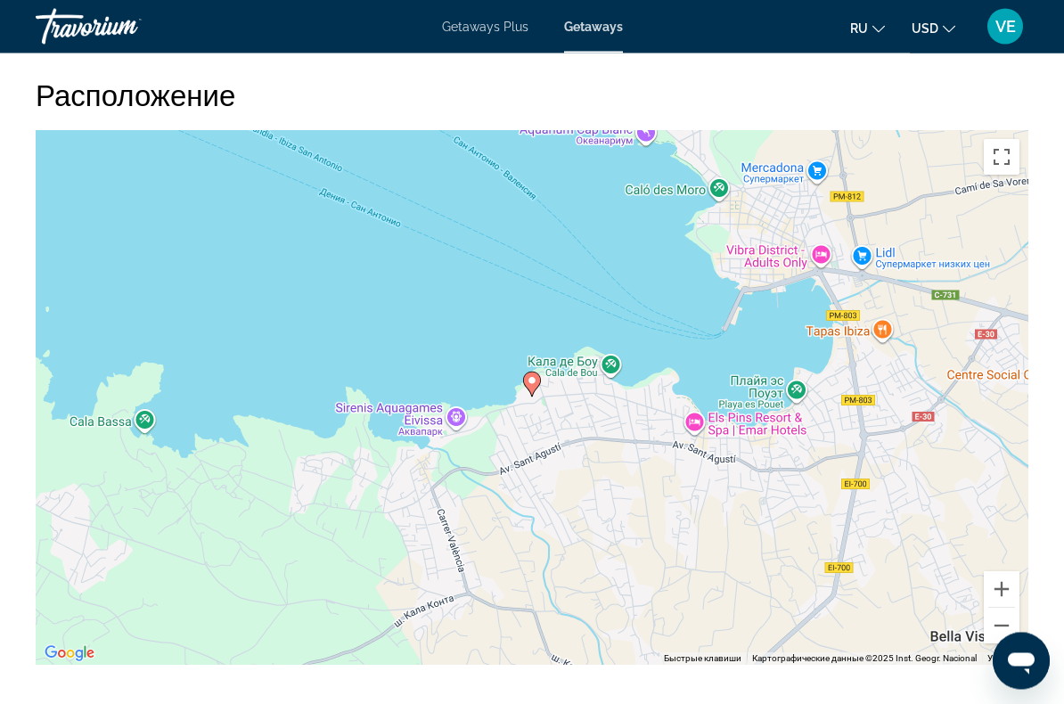
scroll to position [2704, 0]
click at [1012, 608] on button "Уменьшить" at bounding box center [1002, 626] width 36 height 36
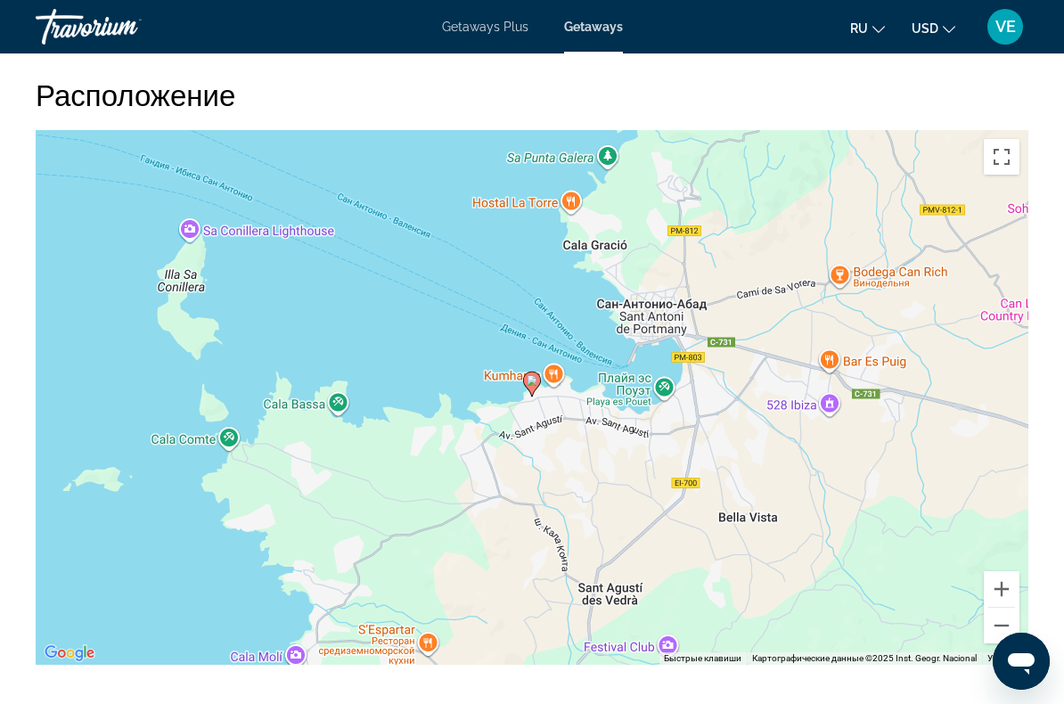
click at [1012, 608] on button "Уменьшить" at bounding box center [1002, 626] width 36 height 36
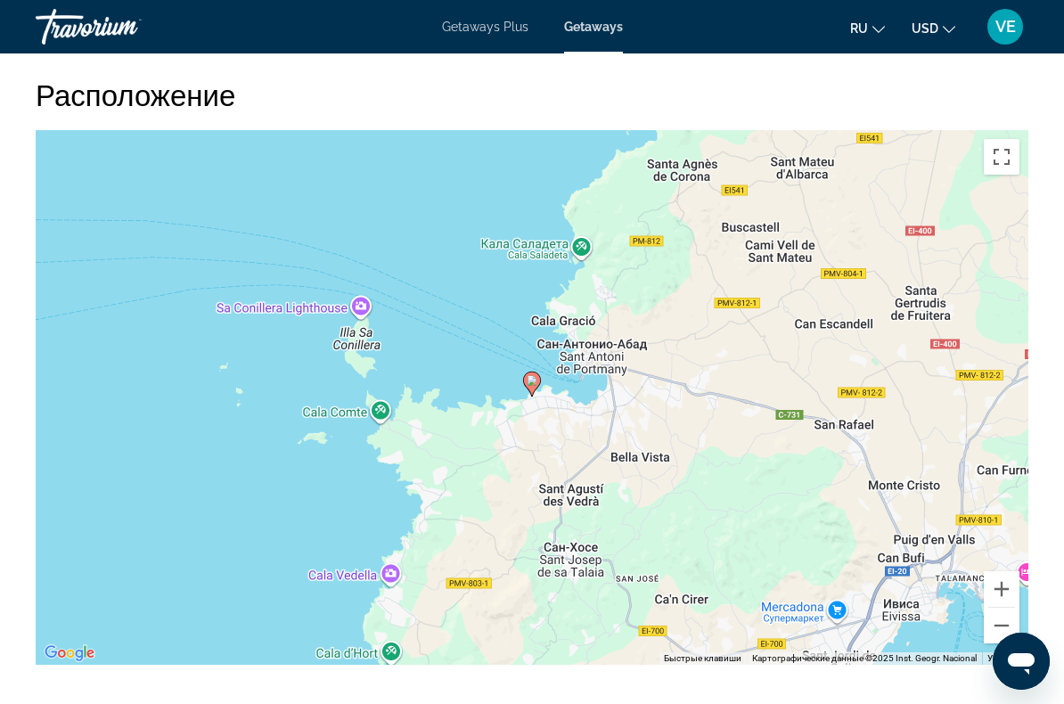
click at [1012, 610] on button "Уменьшить" at bounding box center [1002, 626] width 36 height 36
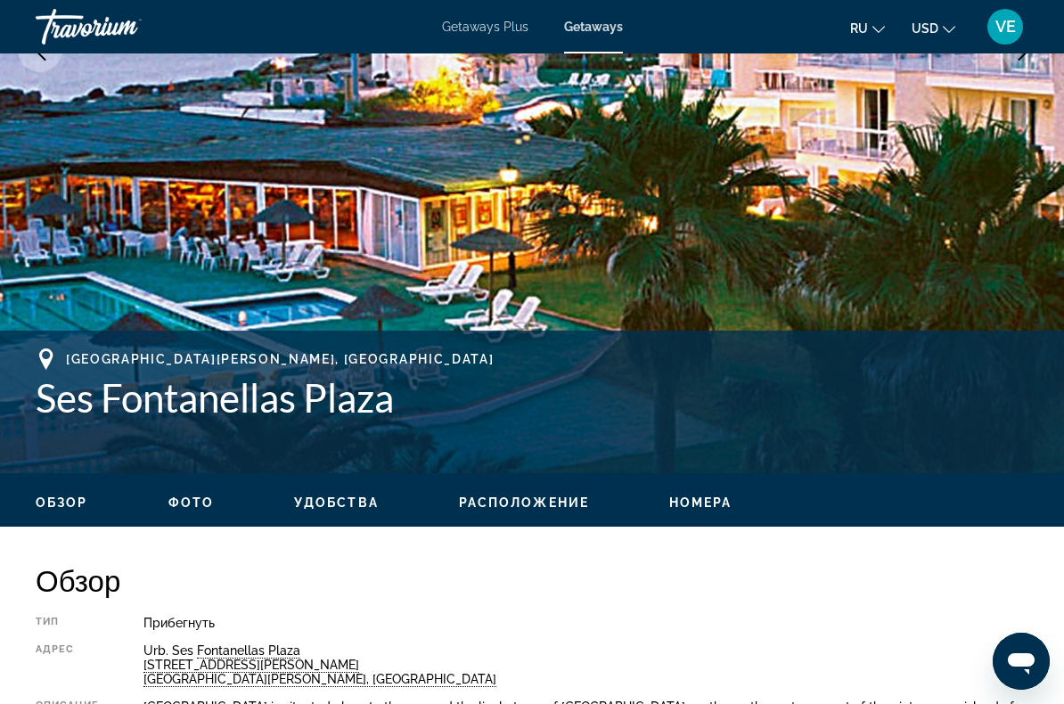
scroll to position [423, 0]
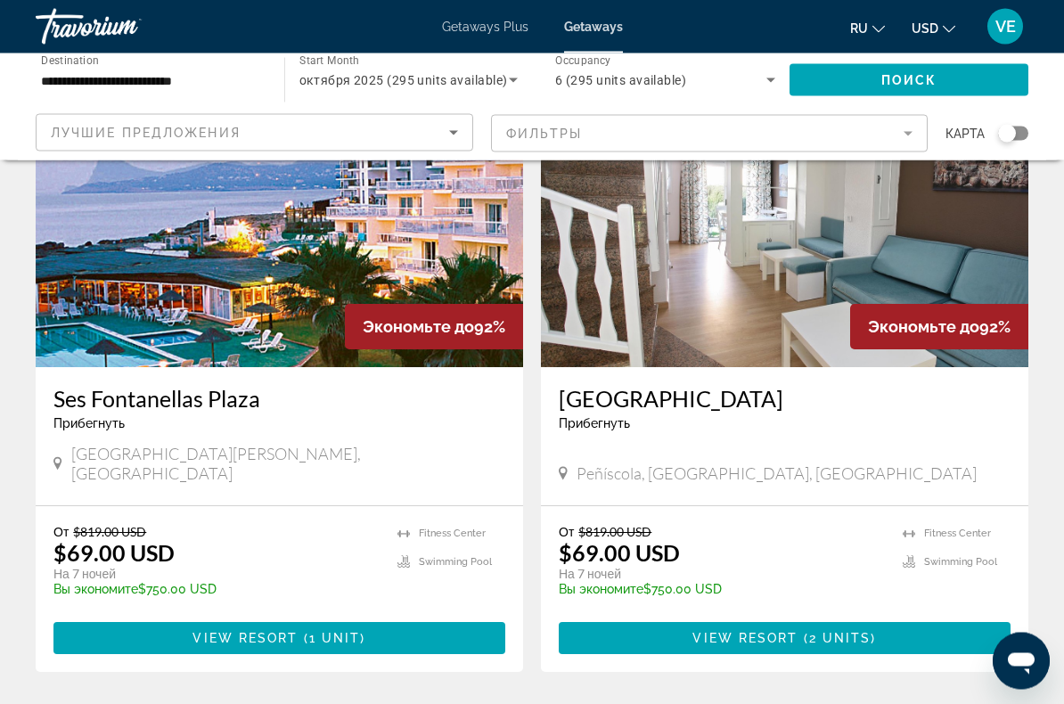
scroll to position [1380, 0]
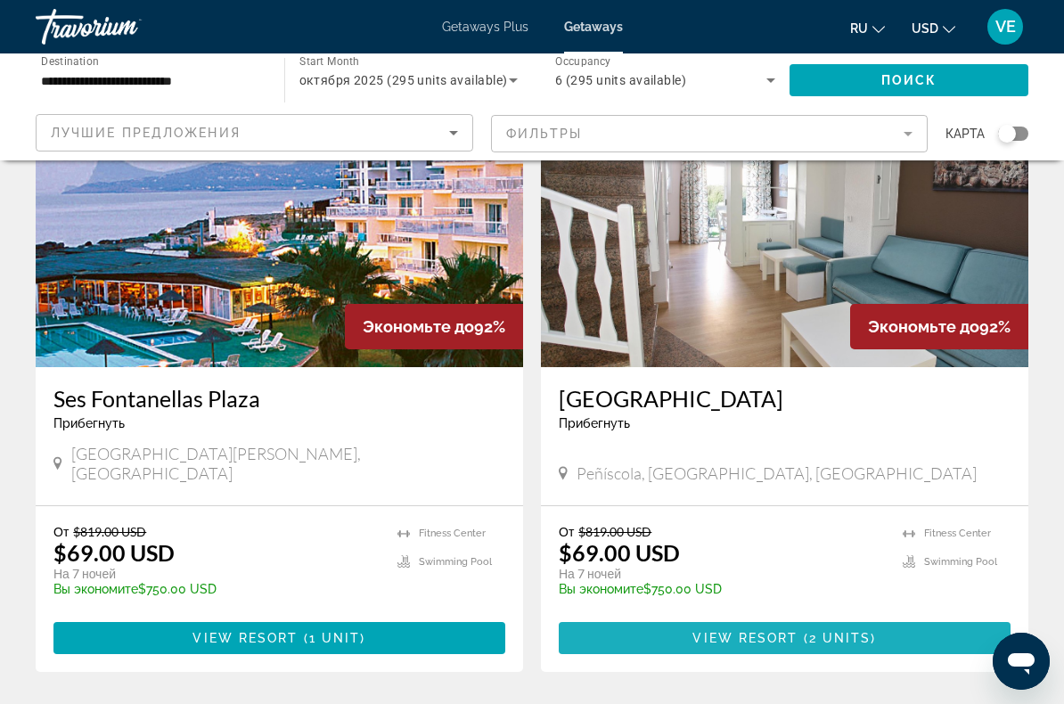
click at [829, 617] on span "Main content" at bounding box center [785, 638] width 452 height 43
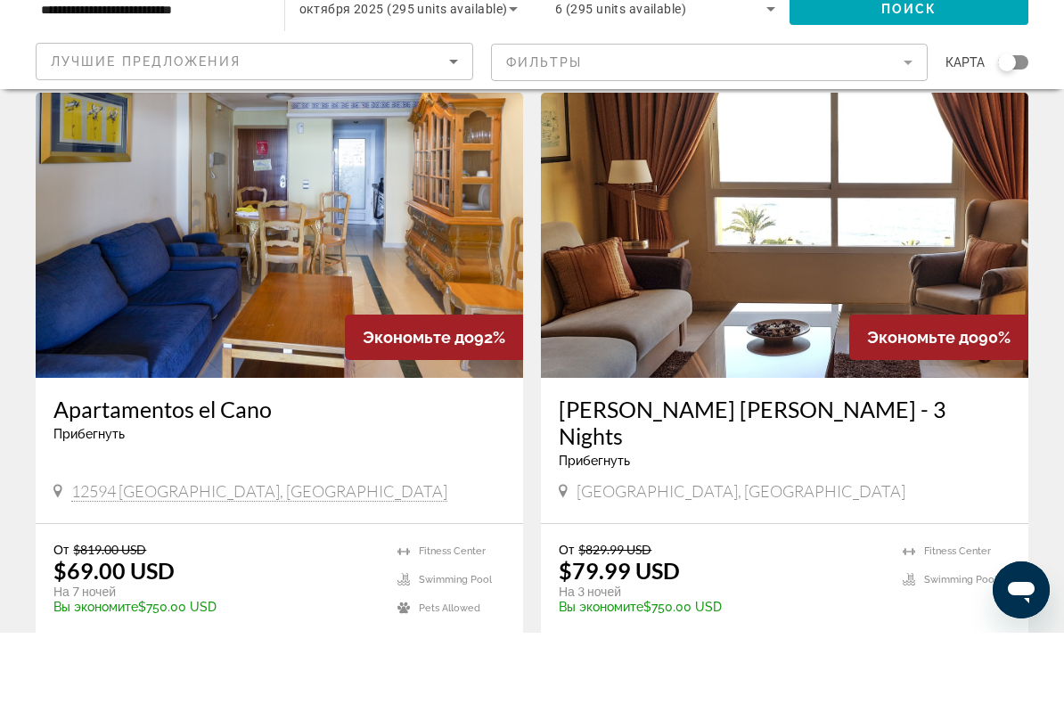
scroll to position [1956, 0]
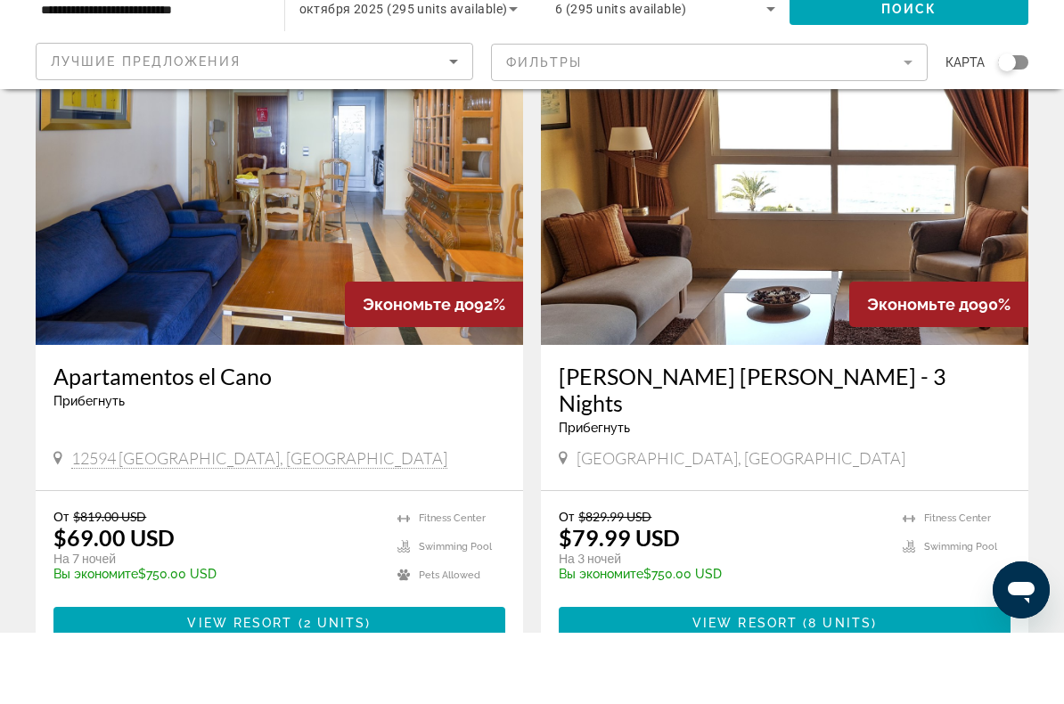
click at [344, 687] on span "2 units" at bounding box center [335, 694] width 62 height 14
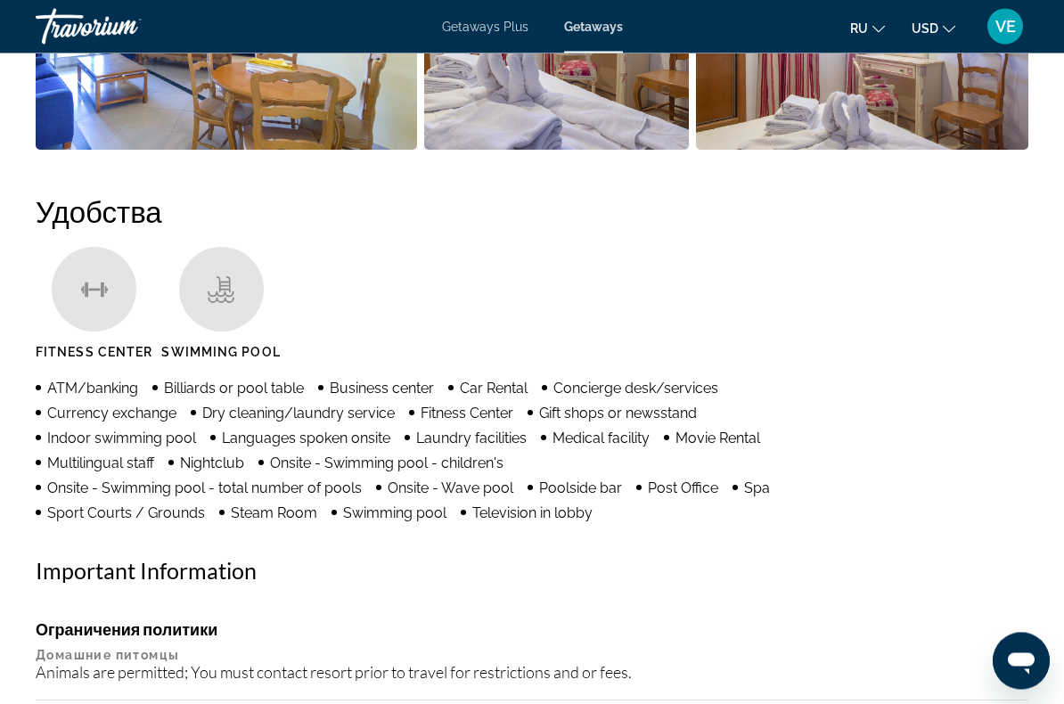
scroll to position [1532, 0]
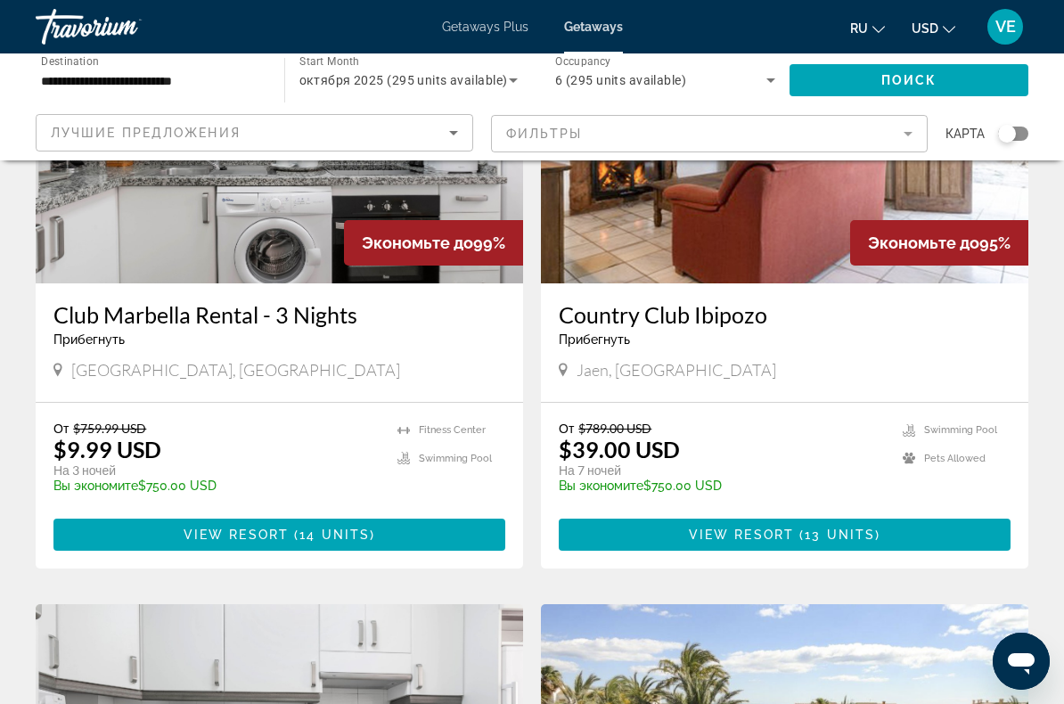
scroll to position [220, 0]
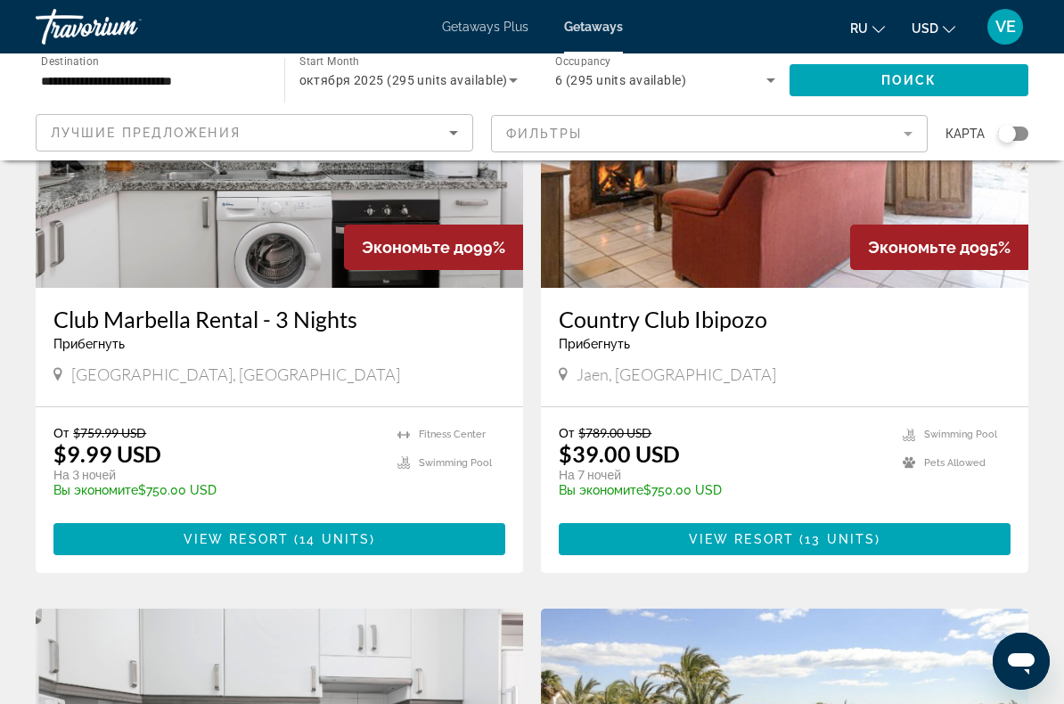
click at [440, 540] on span "Main content" at bounding box center [279, 539] width 452 height 43
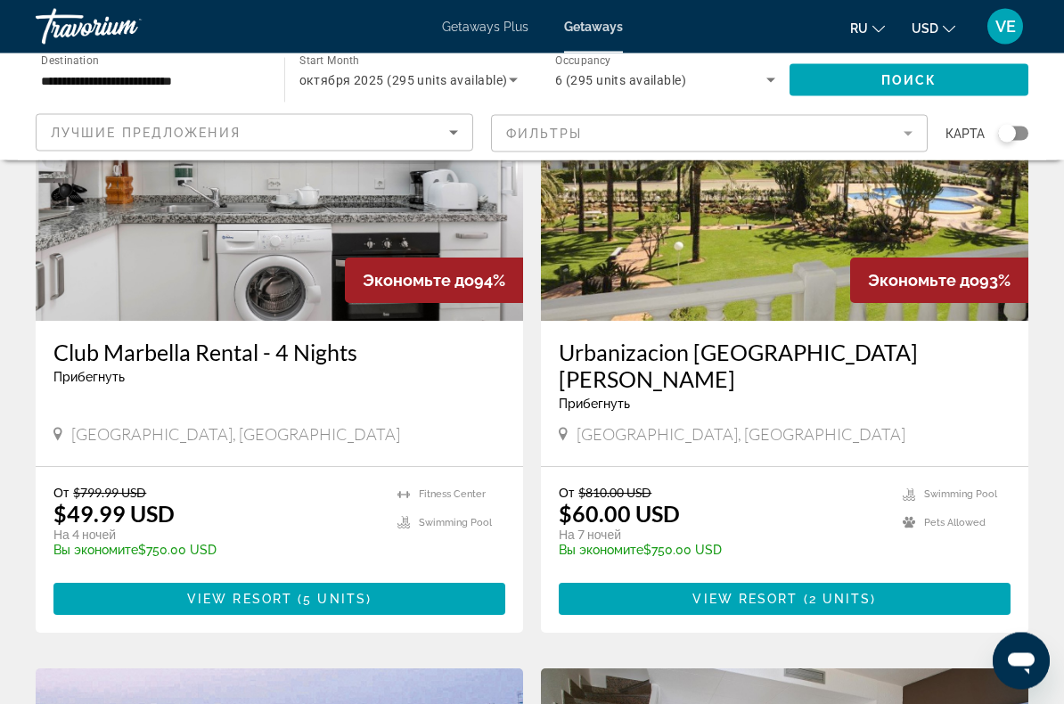
scroll to position [793, 0]
click at [402, 578] on span "Main content" at bounding box center [279, 599] width 452 height 43
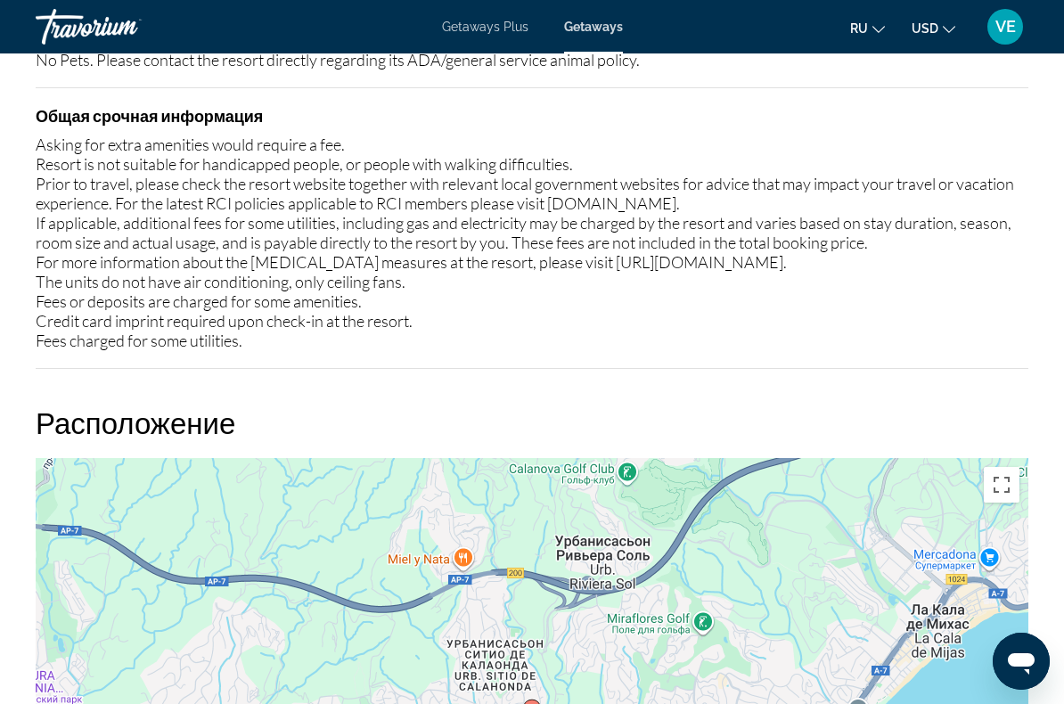
scroll to position [2166, 0]
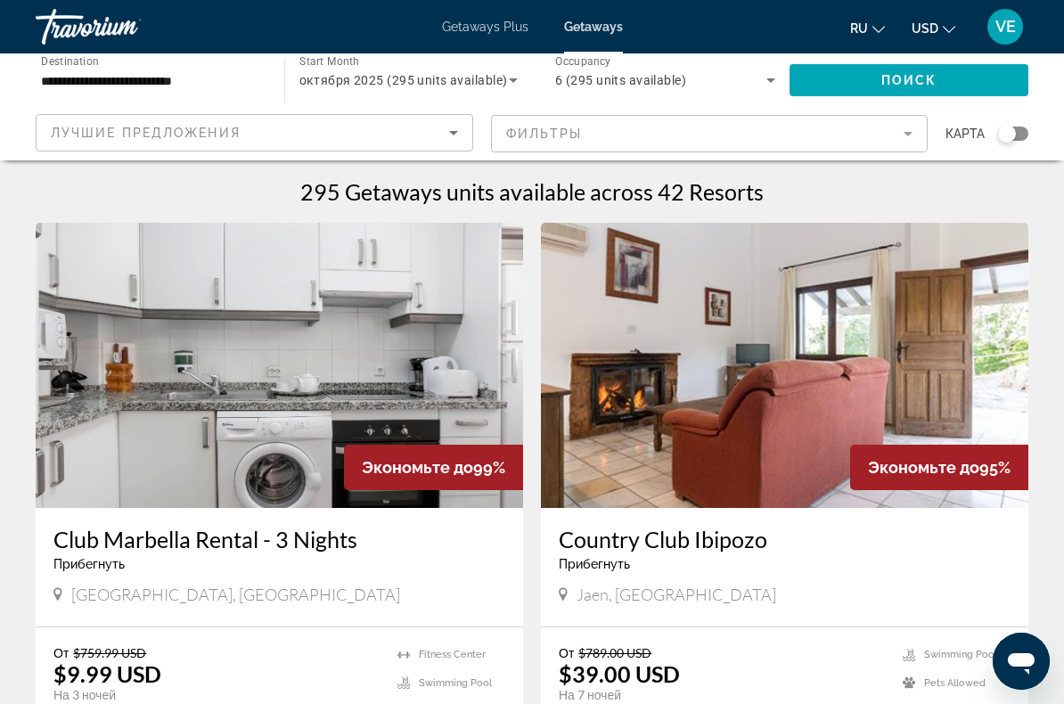
click at [222, 86] on input "**********" at bounding box center [151, 80] width 220 height 21
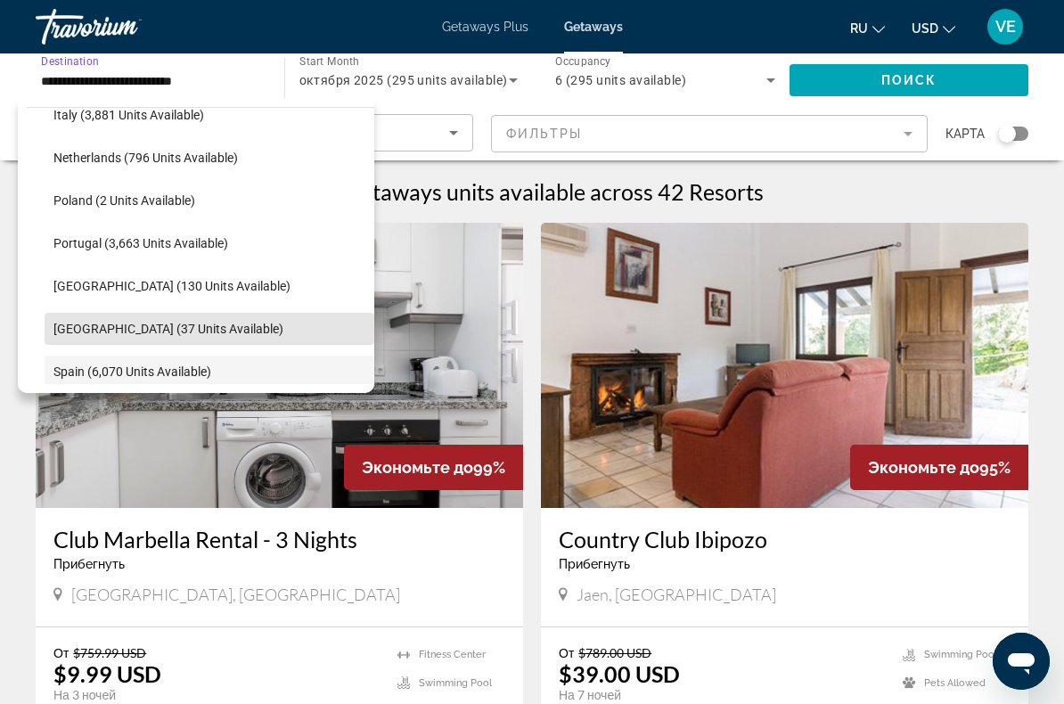
scroll to position [748, 0]
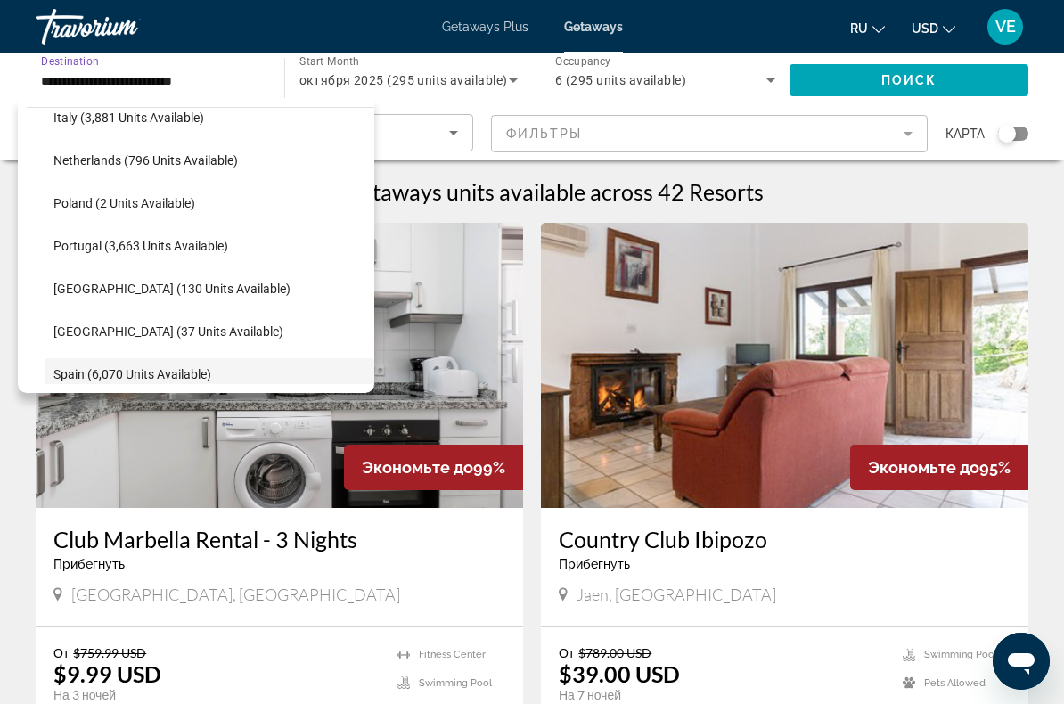
click at [235, 250] on span "Search widget" at bounding box center [210, 246] width 330 height 43
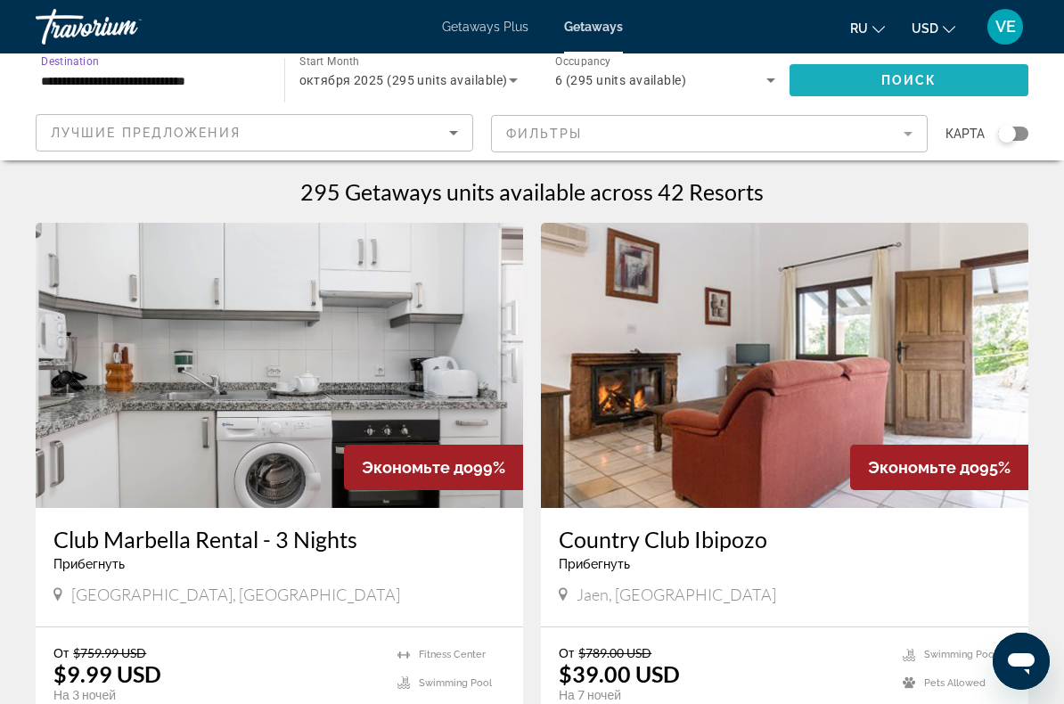
click at [894, 89] on span "Search widget" at bounding box center [910, 80] width 240 height 43
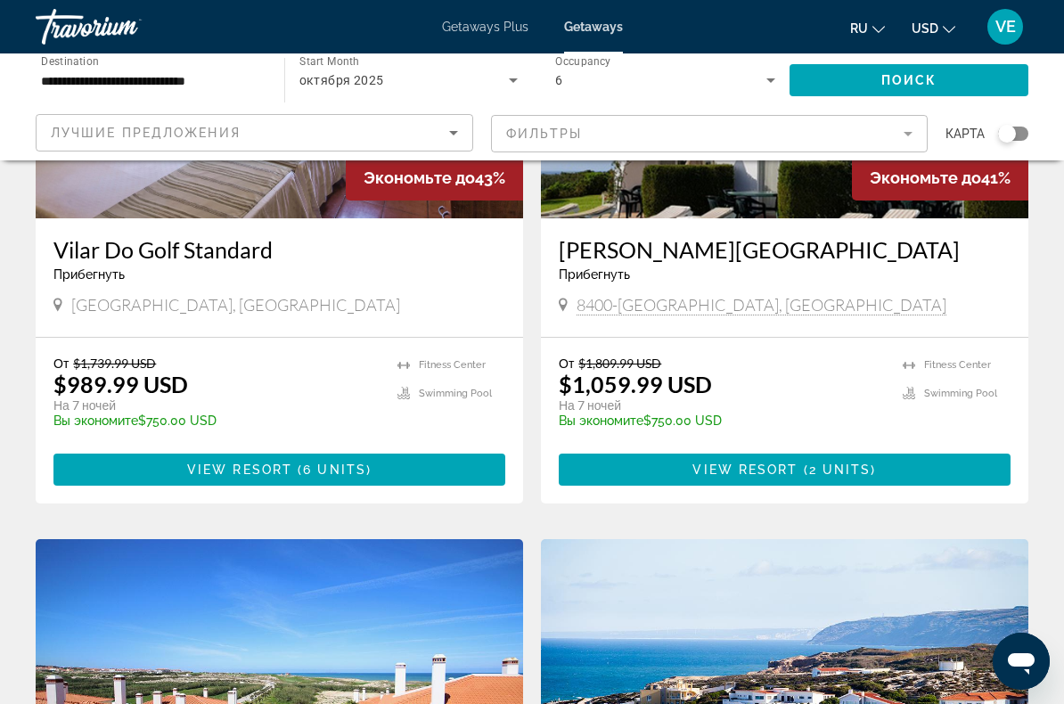
scroll to position [17, 0]
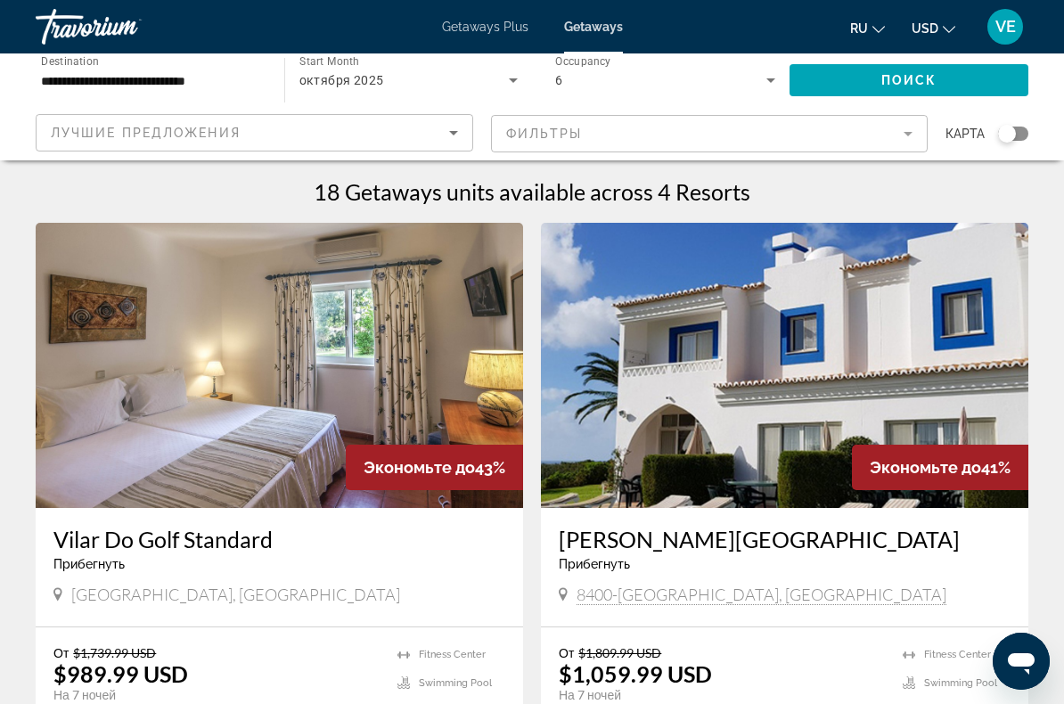
click at [231, 88] on input "**********" at bounding box center [151, 80] width 220 height 21
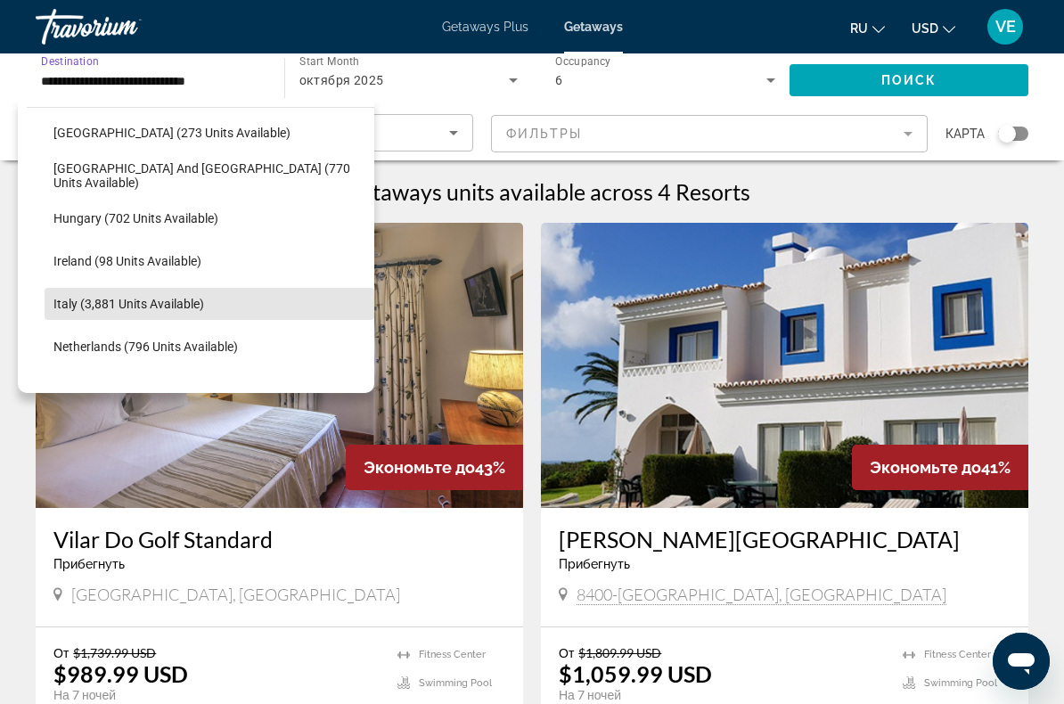
scroll to position [560, 0]
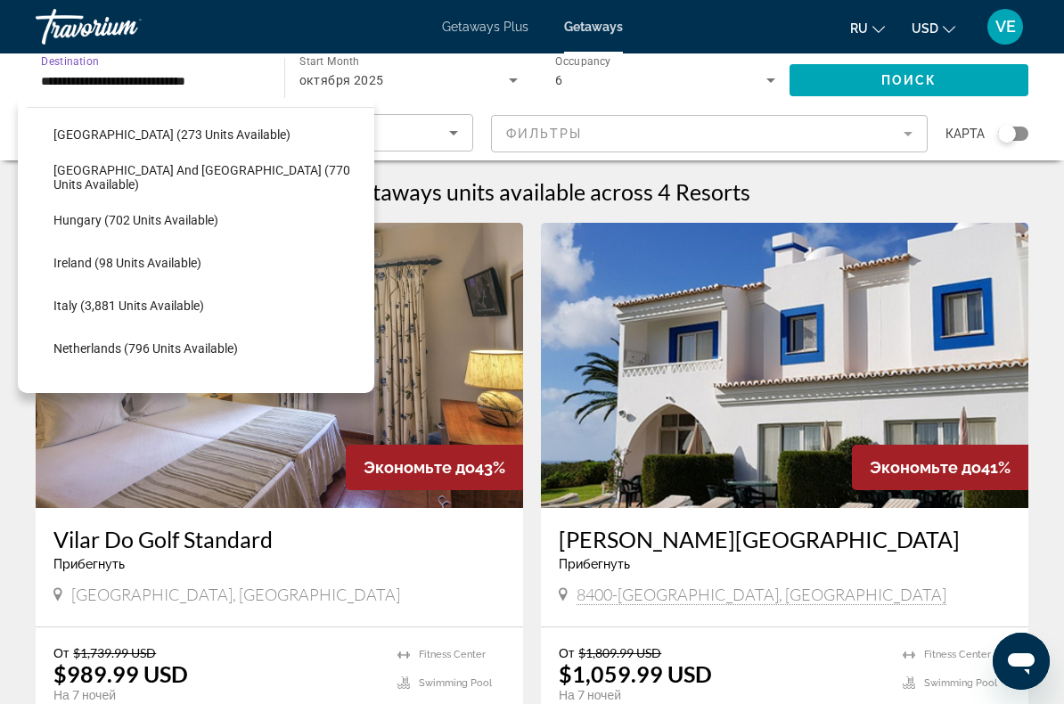
click at [196, 304] on span "Italy (3,881 units available)" at bounding box center [128, 306] width 151 height 14
type input "**********"
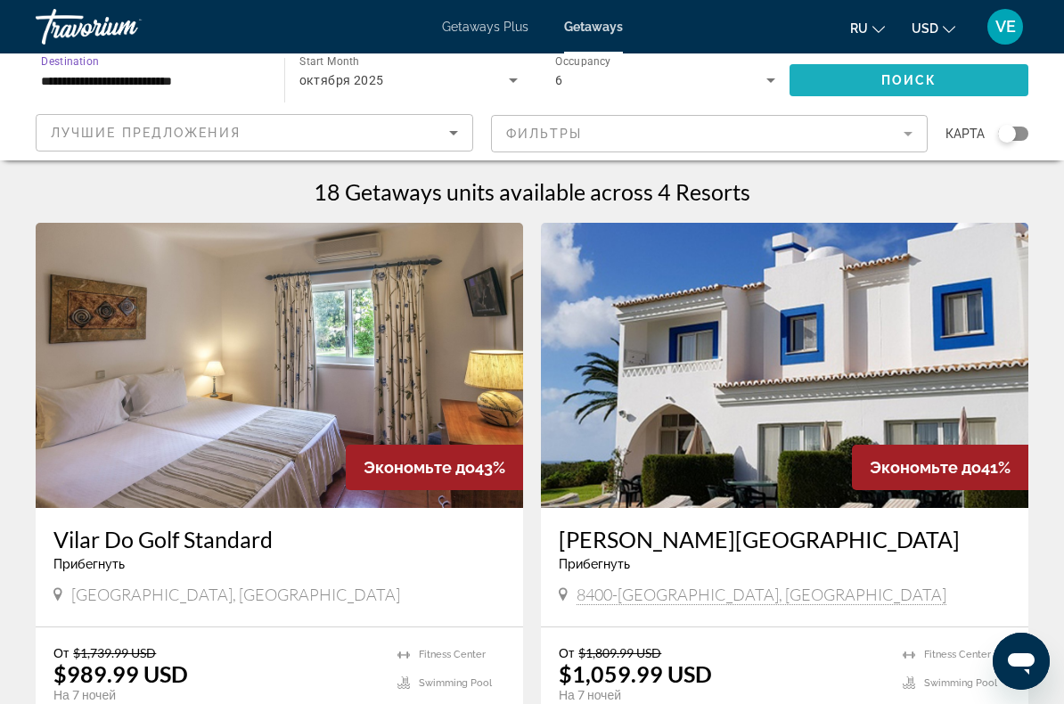
click at [939, 86] on span "Search widget" at bounding box center [910, 80] width 240 height 43
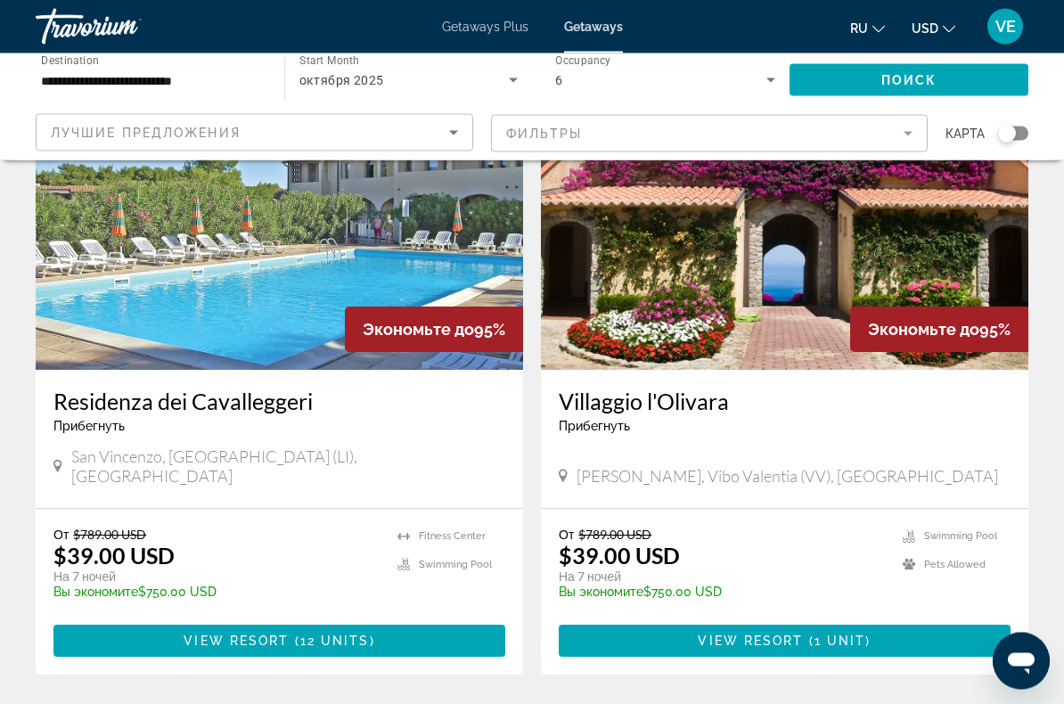
scroll to position [138, 0]
click at [719, 634] on span "View Resort" at bounding box center [750, 641] width 105 height 14
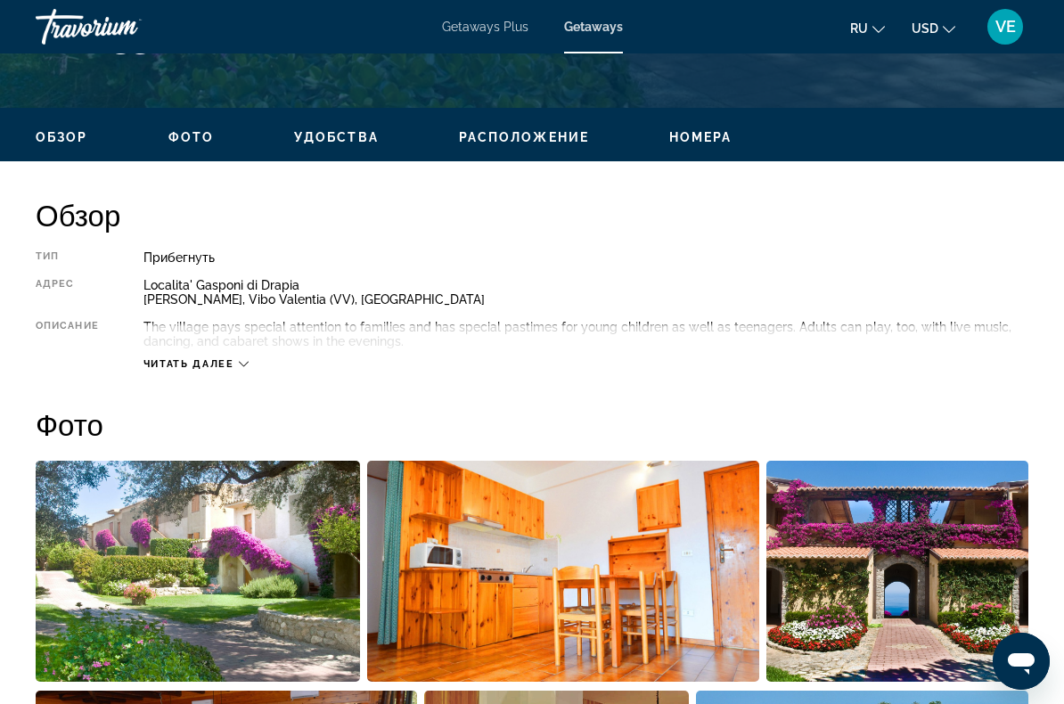
scroll to position [764, 0]
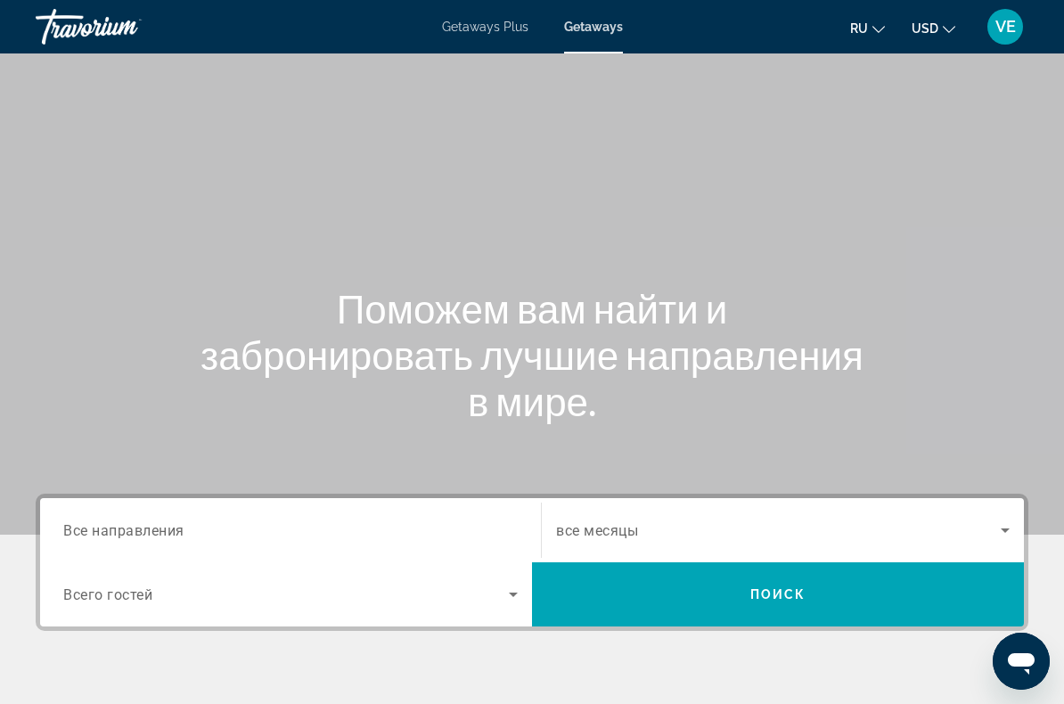
click at [614, 225] on div "Main content" at bounding box center [532, 267] width 1064 height 535
click at [345, 521] on input "Destination Все направления" at bounding box center [290, 531] width 455 height 21
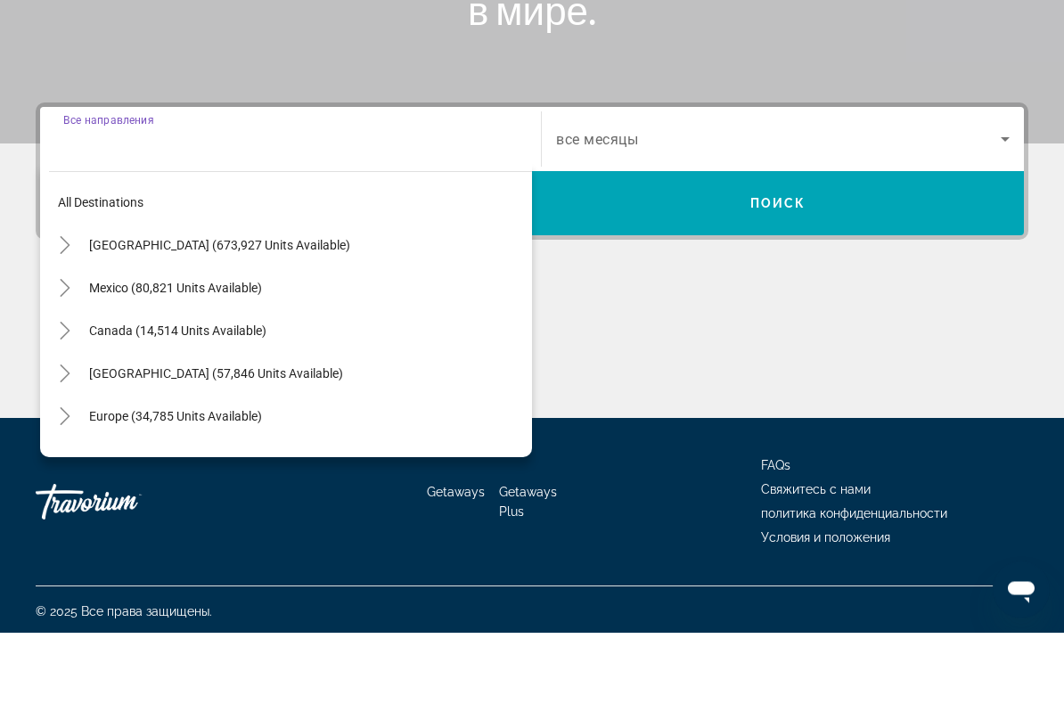
scroll to position [324, 0]
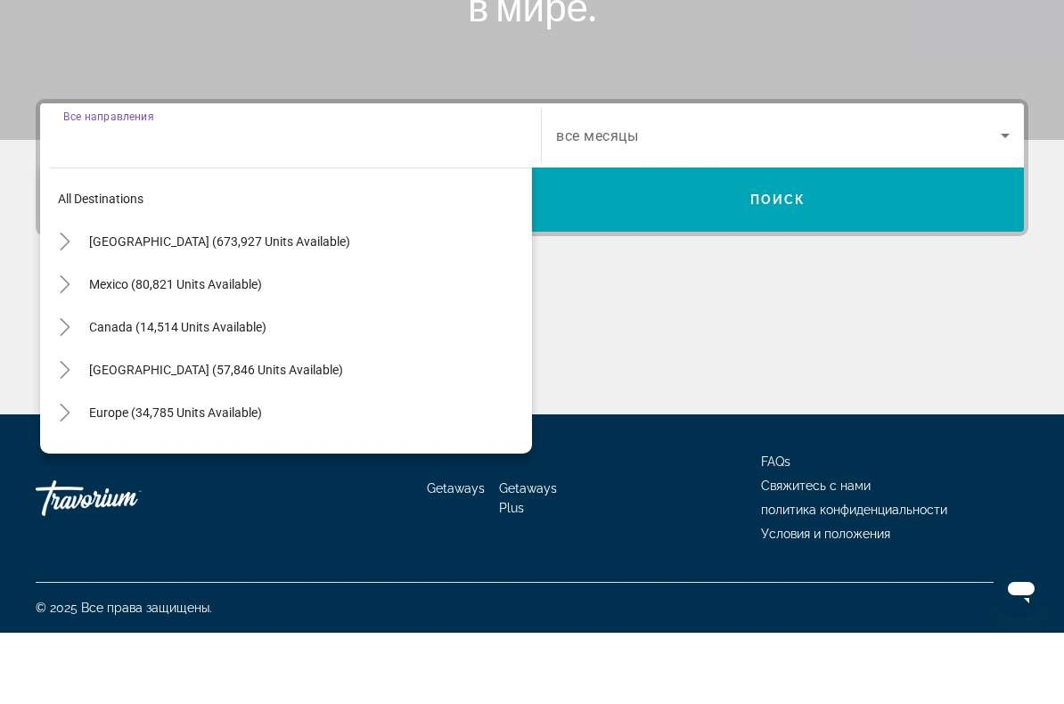
click at [266, 463] on span "Search widget" at bounding box center [306, 484] width 452 height 43
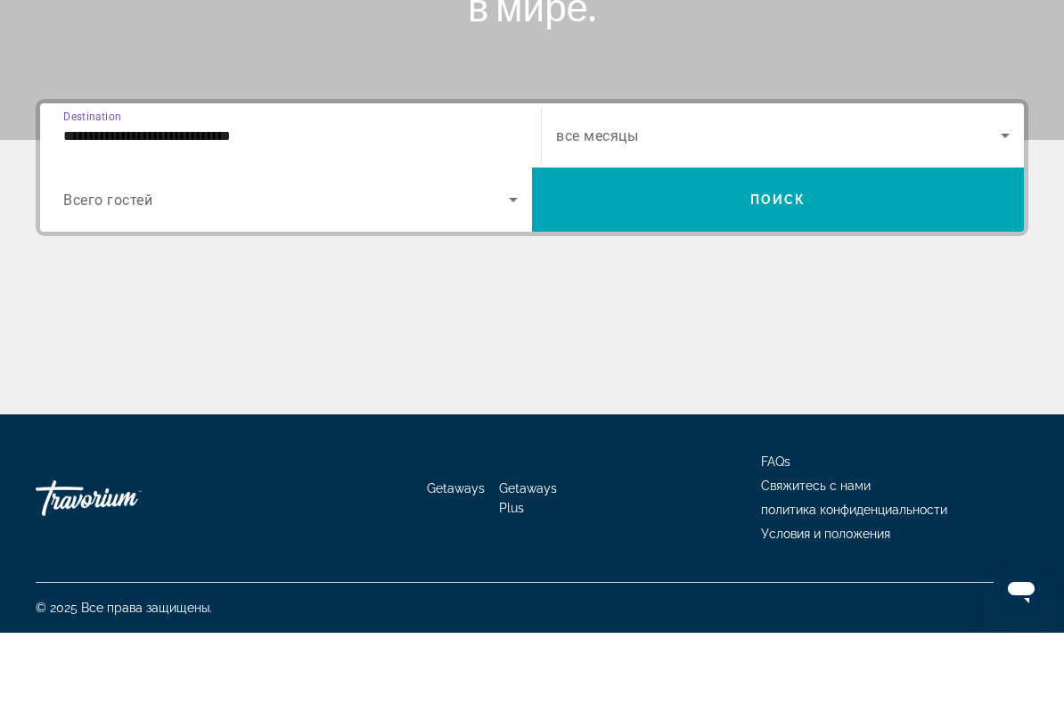
click at [289, 197] on input "**********" at bounding box center [290, 207] width 455 height 21
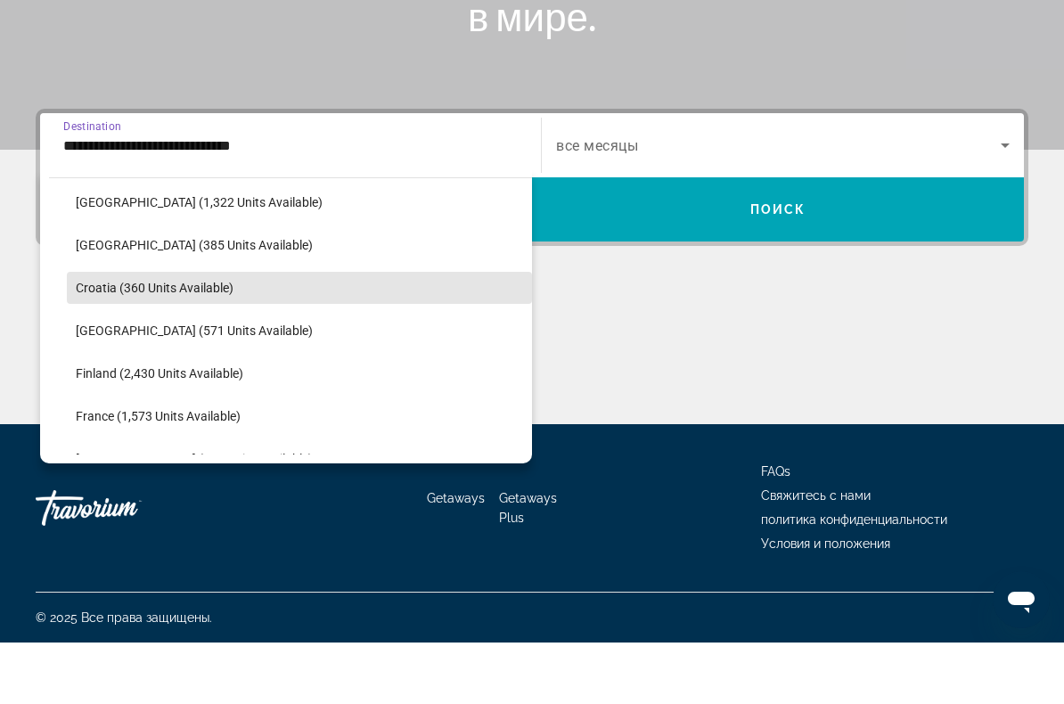
scroll to position [305, 0]
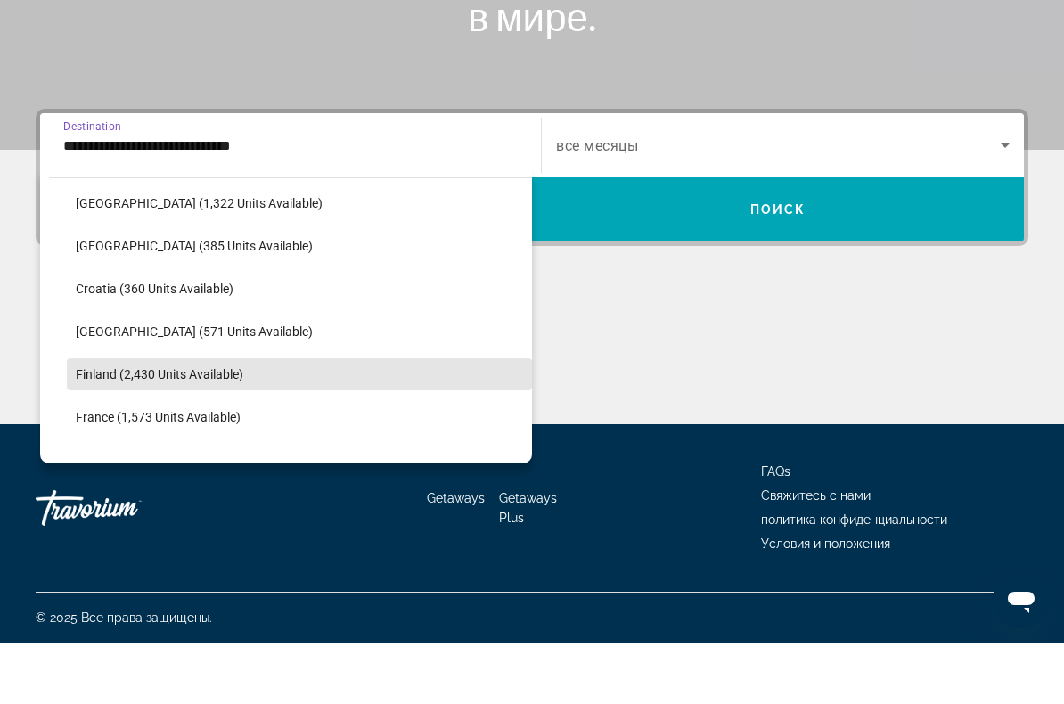
click at [245, 414] on span "Search widget" at bounding box center [299, 435] width 465 height 43
type input "**********"
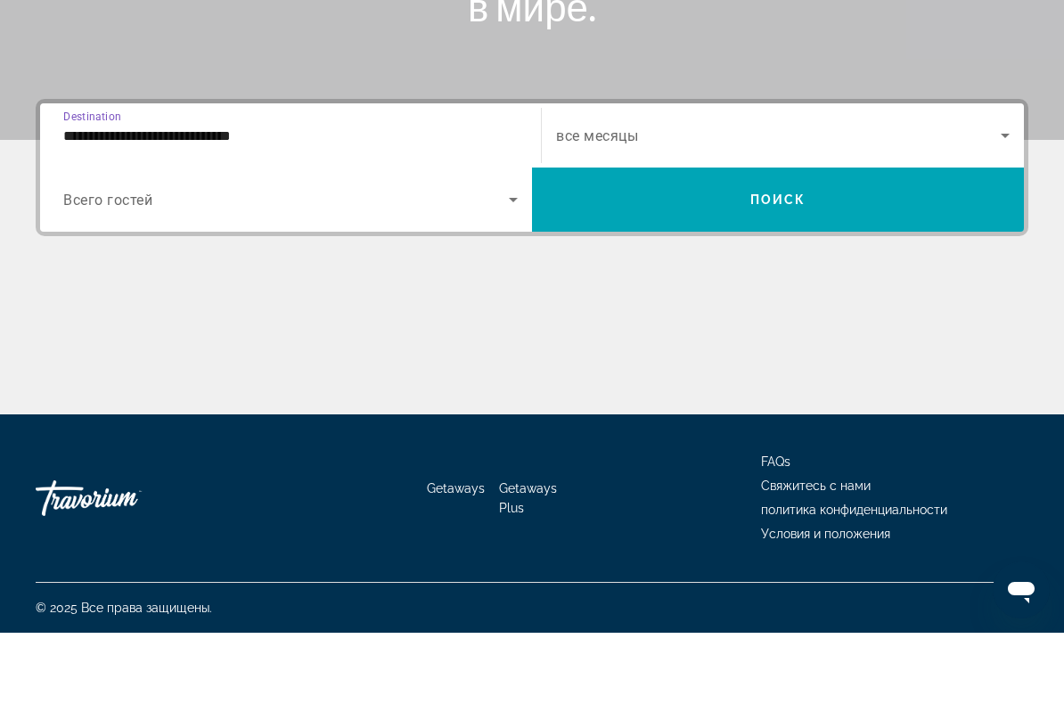
click at [1011, 196] on icon "Search widget" at bounding box center [1005, 206] width 21 height 21
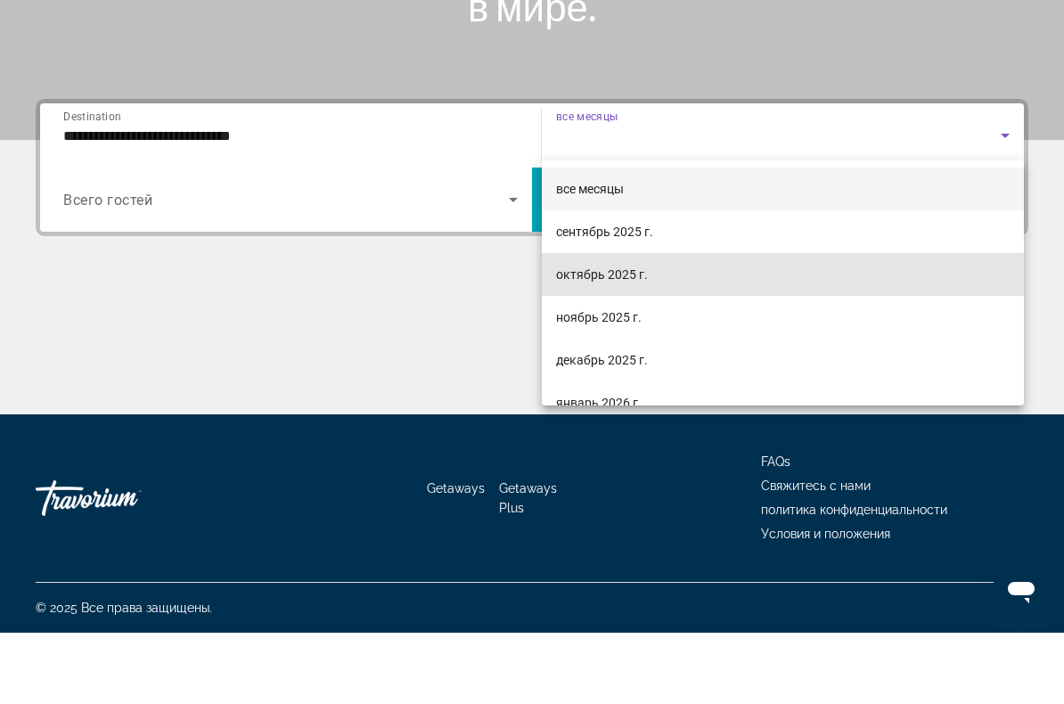
click at [629, 335] on span "октябрь 2025 г." at bounding box center [602, 345] width 92 height 21
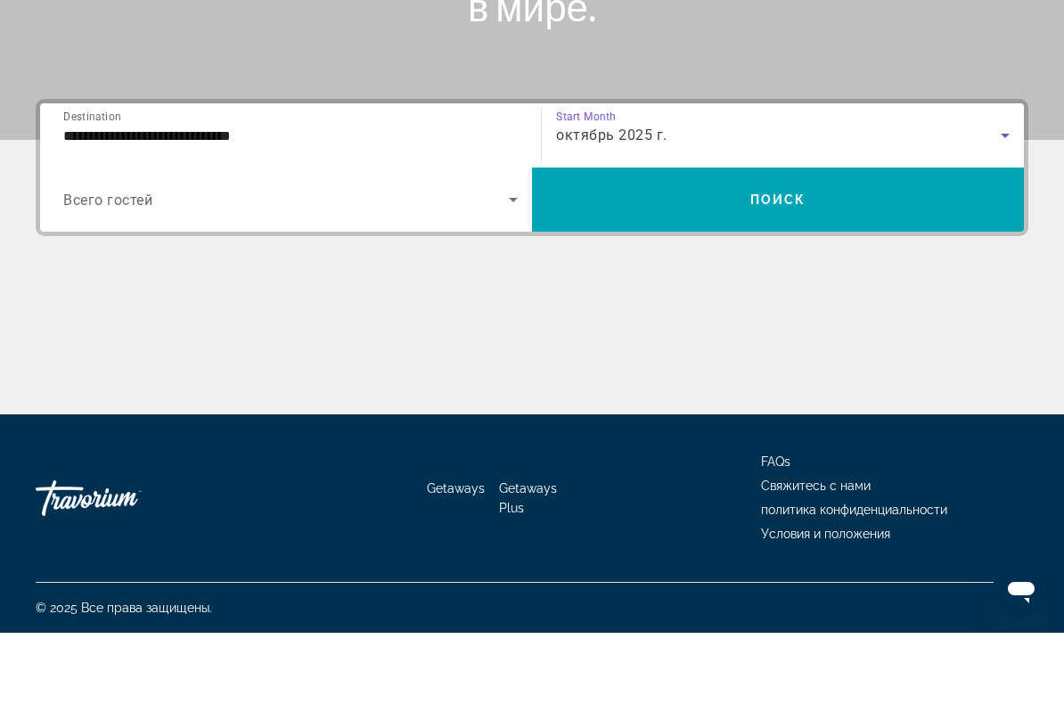
click at [510, 260] on icon "Search widget" at bounding box center [513, 270] width 21 height 21
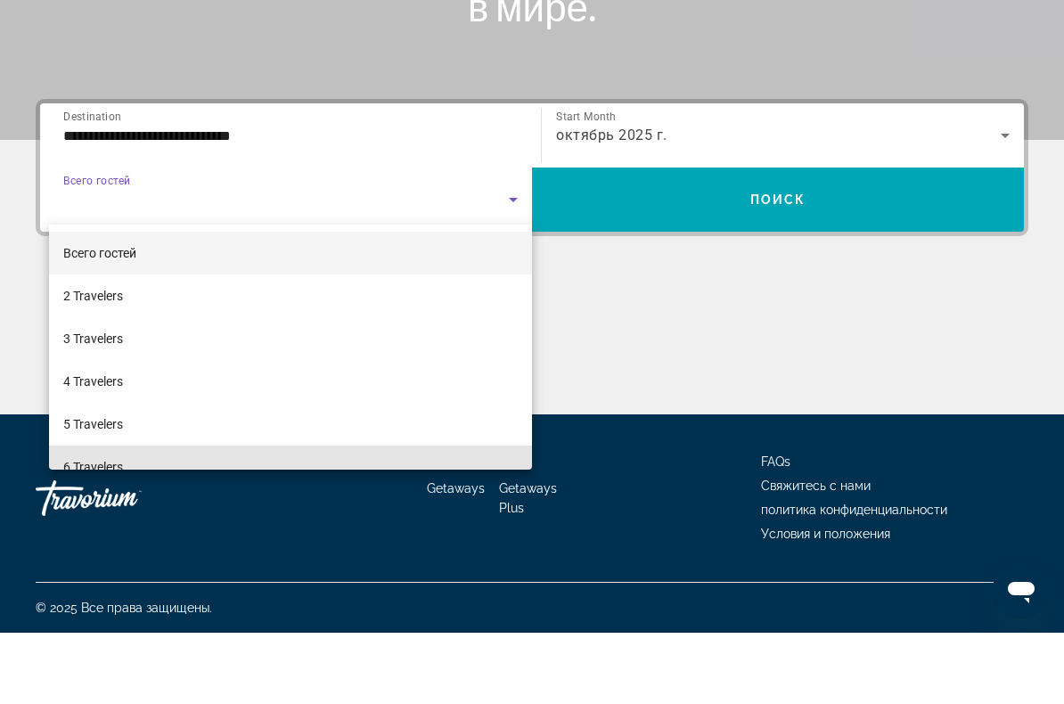
click at [234, 517] on mat-option "6 Travelers" at bounding box center [290, 538] width 483 height 43
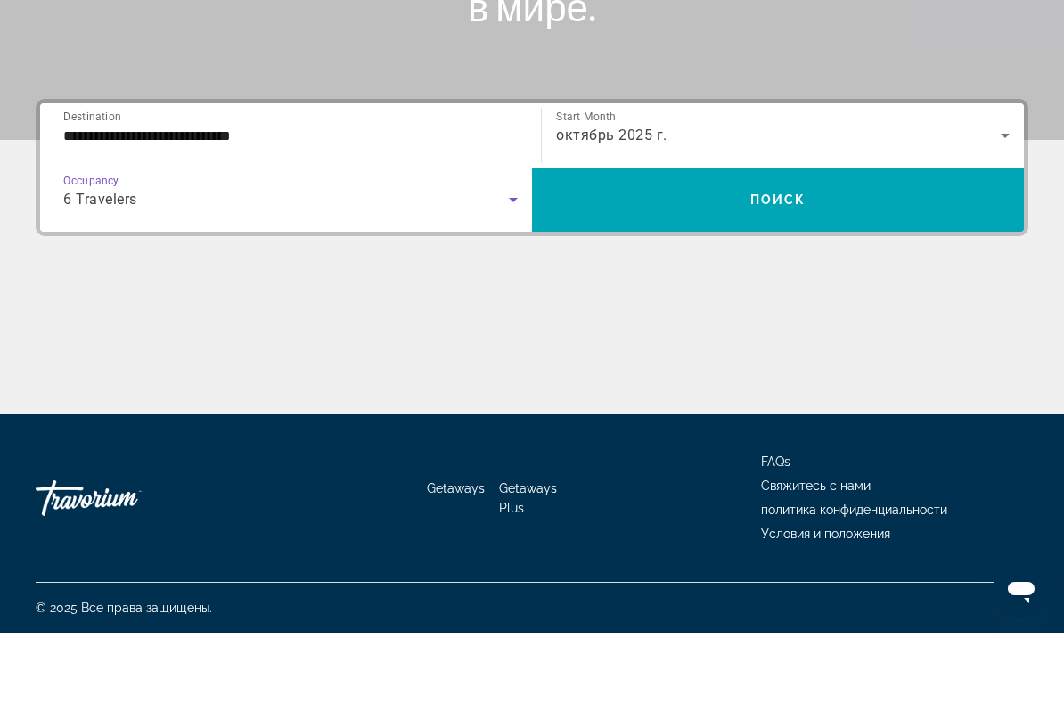
click at [775, 264] on span "Поиск" at bounding box center [778, 271] width 56 height 14
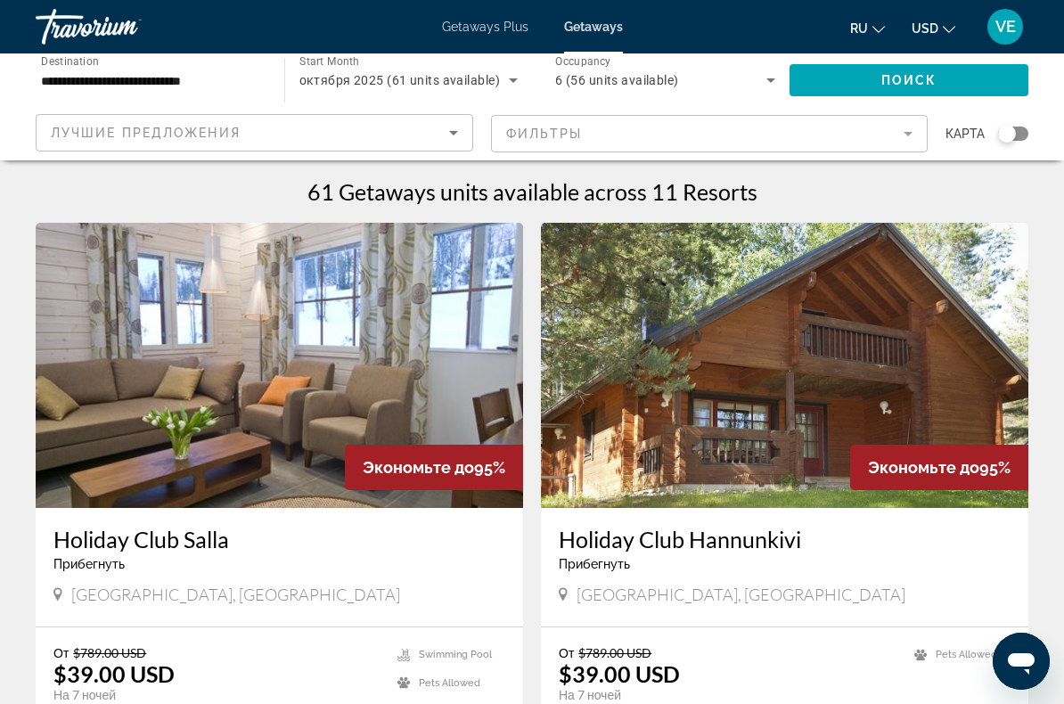
click at [224, 90] on input "**********" at bounding box center [151, 80] width 220 height 21
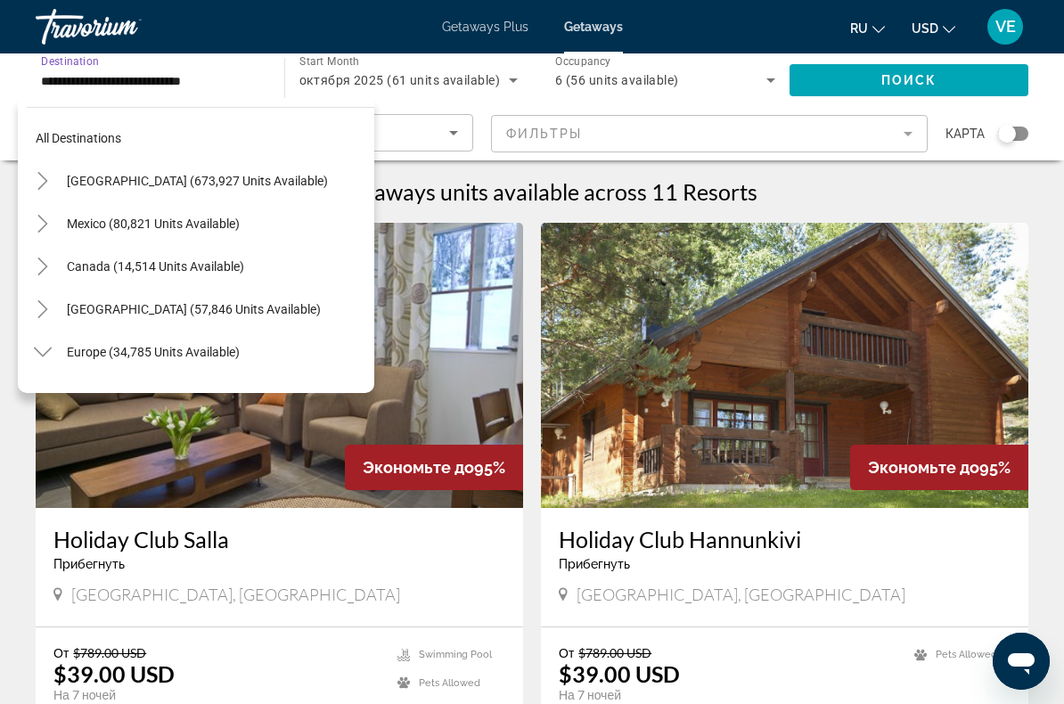
scroll to position [363, 0]
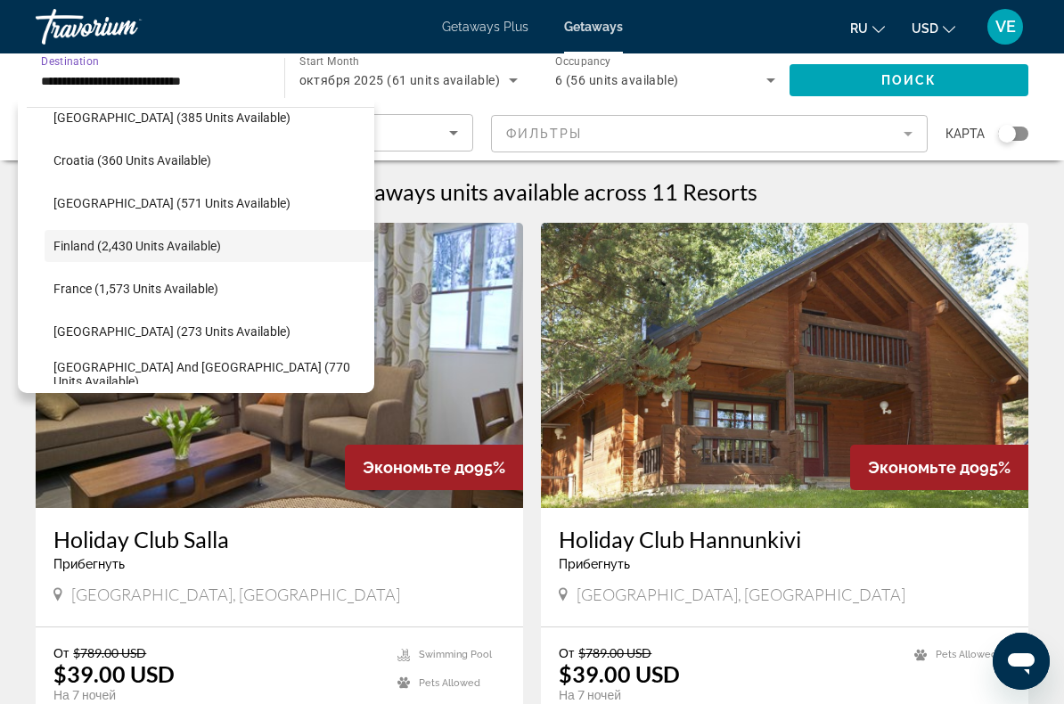
click at [208, 302] on span "Search widget" at bounding box center [210, 288] width 330 height 43
type input "**********"
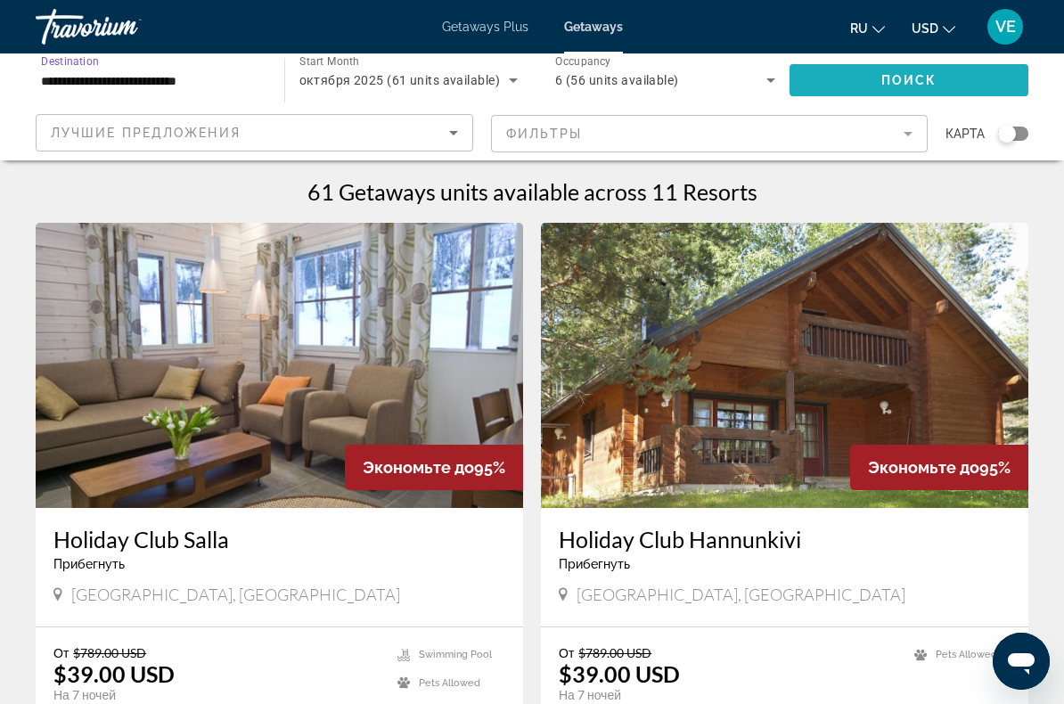
click at [888, 73] on span "Поиск" at bounding box center [909, 80] width 56 height 14
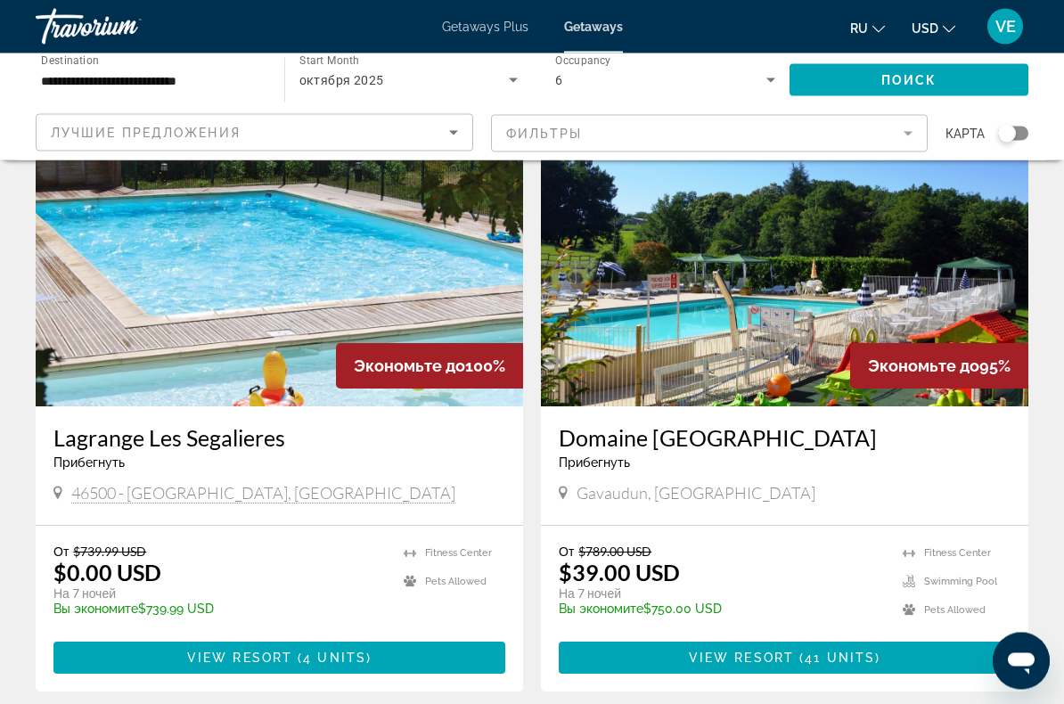
scroll to position [101, 0]
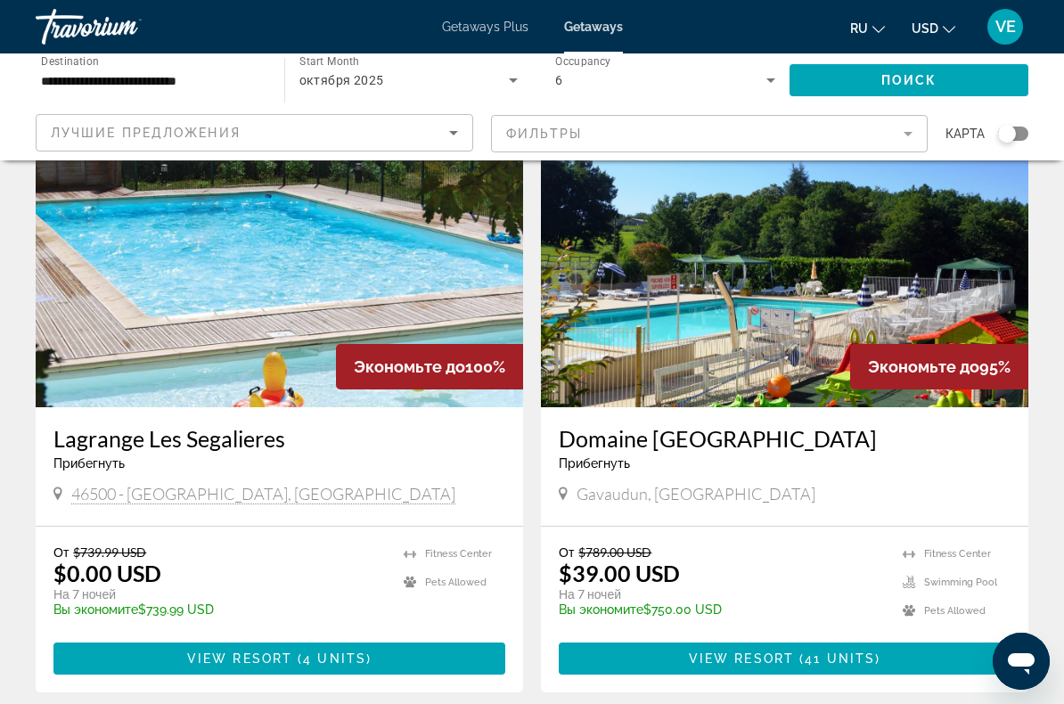
click at [852, 664] on span "41 units" at bounding box center [840, 659] width 70 height 14
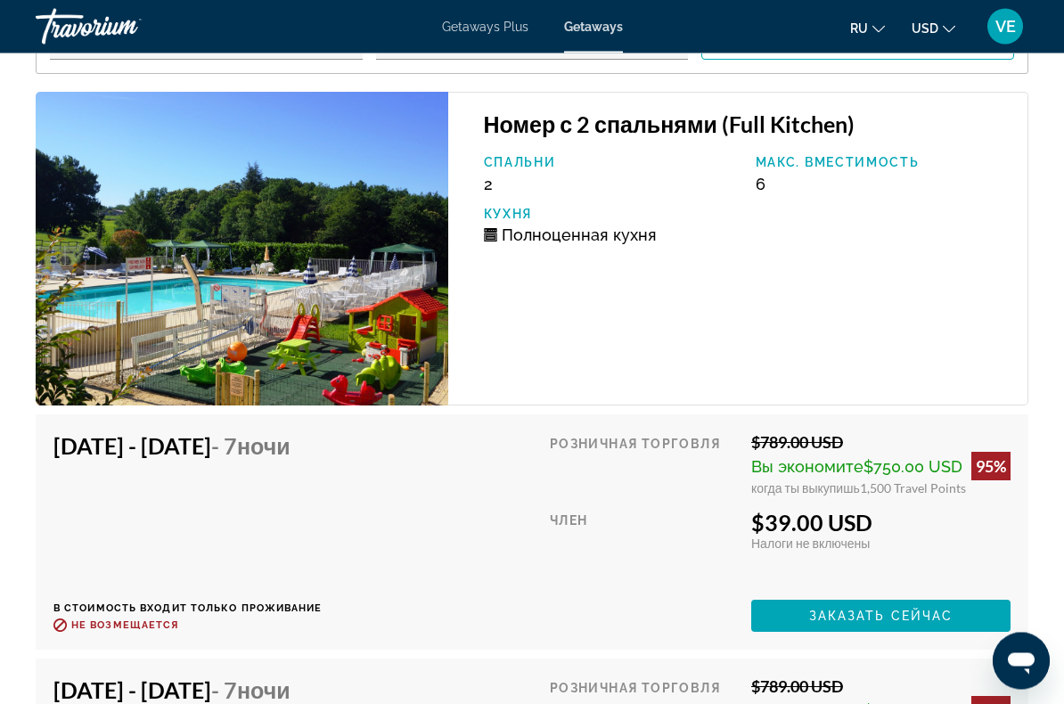
scroll to position [3611, 0]
